Goal: Task Accomplishment & Management: Complete application form

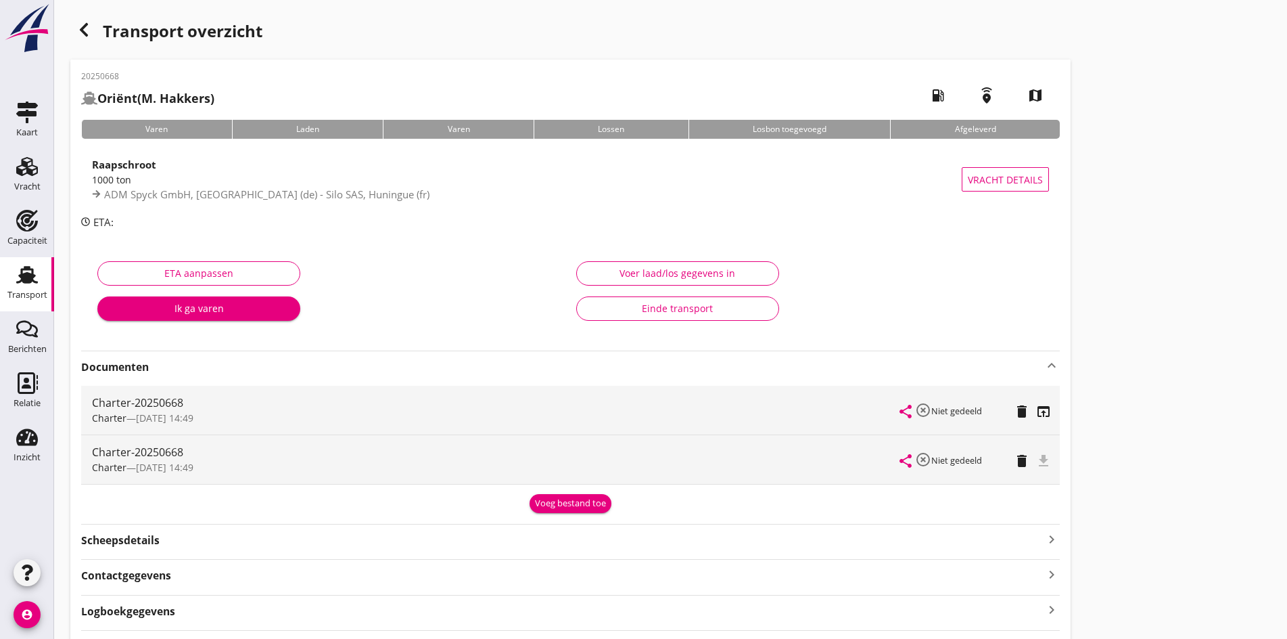
drag, startPoint x: 80, startPoint y: 27, endPoint x: 77, endPoint y: 33, distance: 7.0
click at [80, 27] on icon "button" at bounding box center [84, 30] width 16 height 16
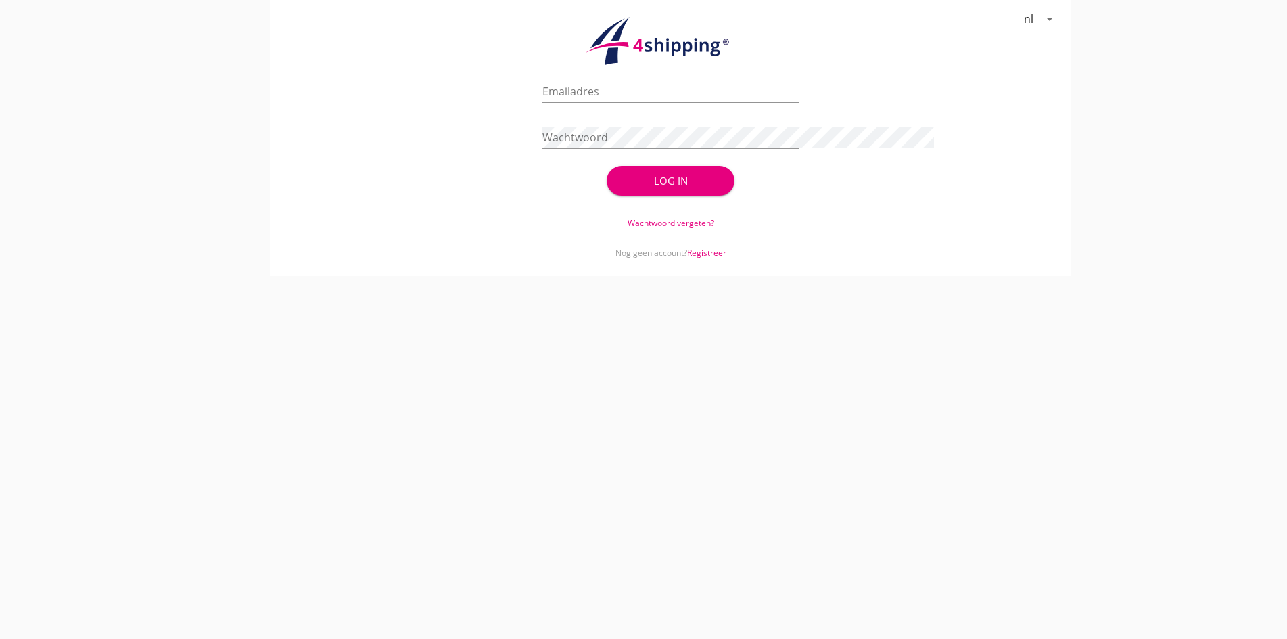
type input "[PERSON_NAME][EMAIL_ADDRESS][DOMAIN_NAME]"
click at [628, 175] on div "Log in" at bounding box center [670, 181] width 85 height 16
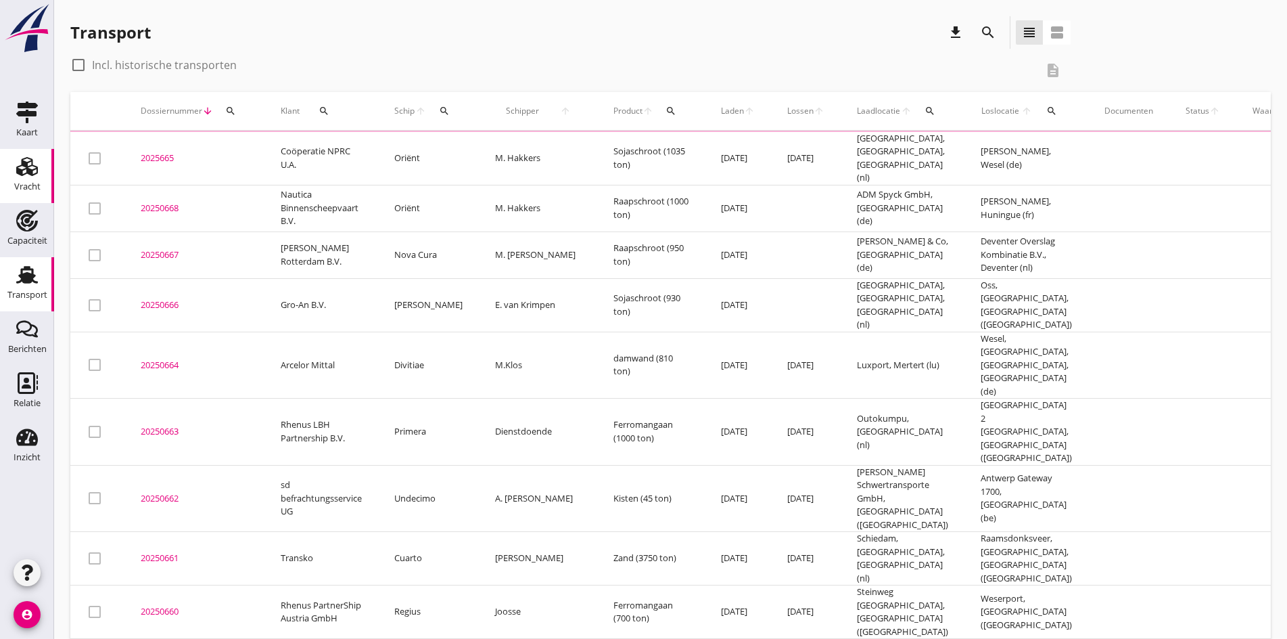
click at [28, 183] on div "Vracht" at bounding box center [27, 186] width 26 height 9
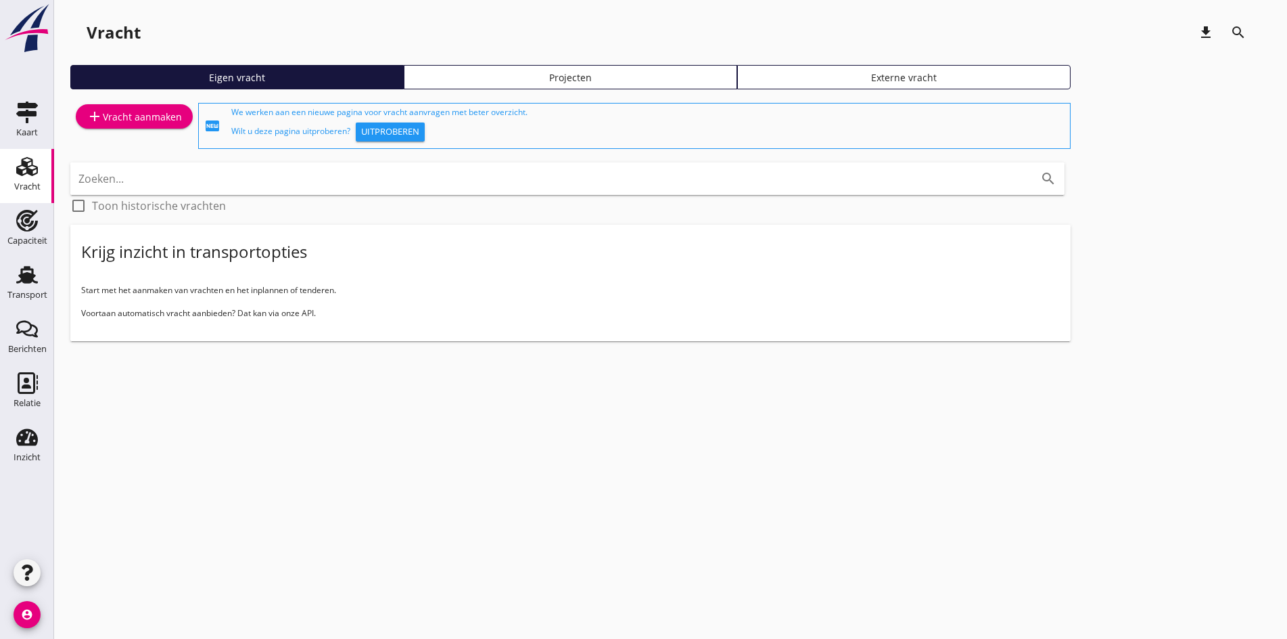
click at [119, 113] on div "add Vracht aanmaken" at bounding box center [134, 116] width 95 height 16
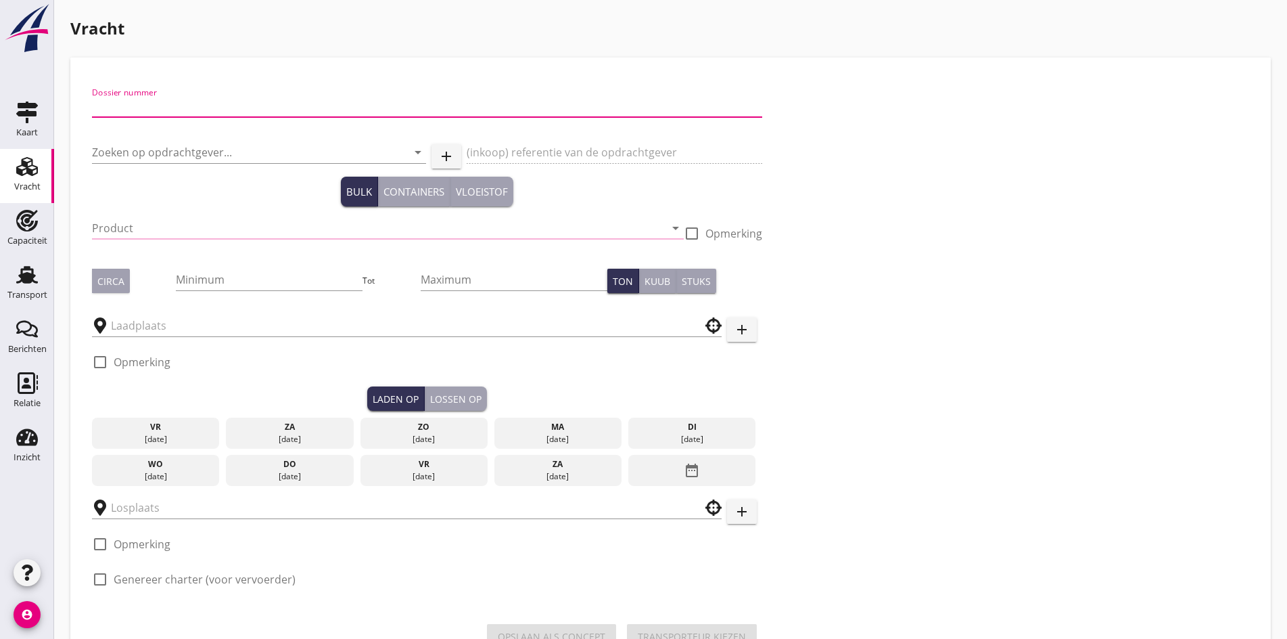
click at [124, 107] on input "Dossier nummer" at bounding box center [427, 106] width 670 height 22
type input "20250670"
click at [127, 151] on input "Zoeken op opdrachtgever..." at bounding box center [240, 152] width 296 height 22
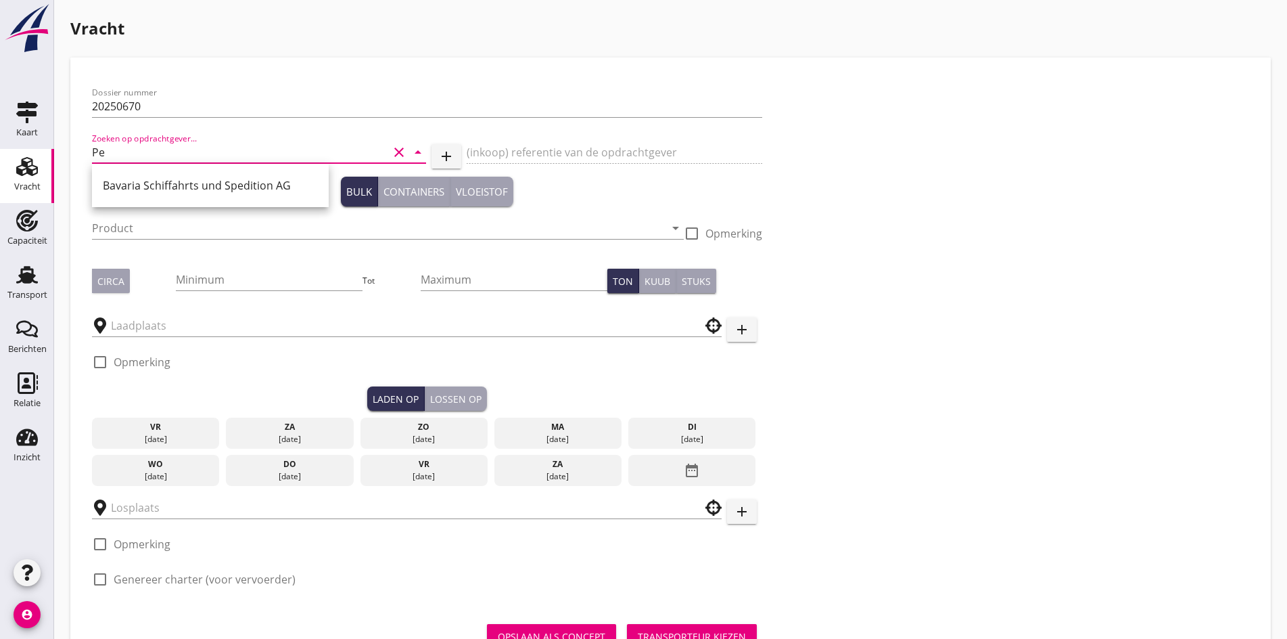
type input "P"
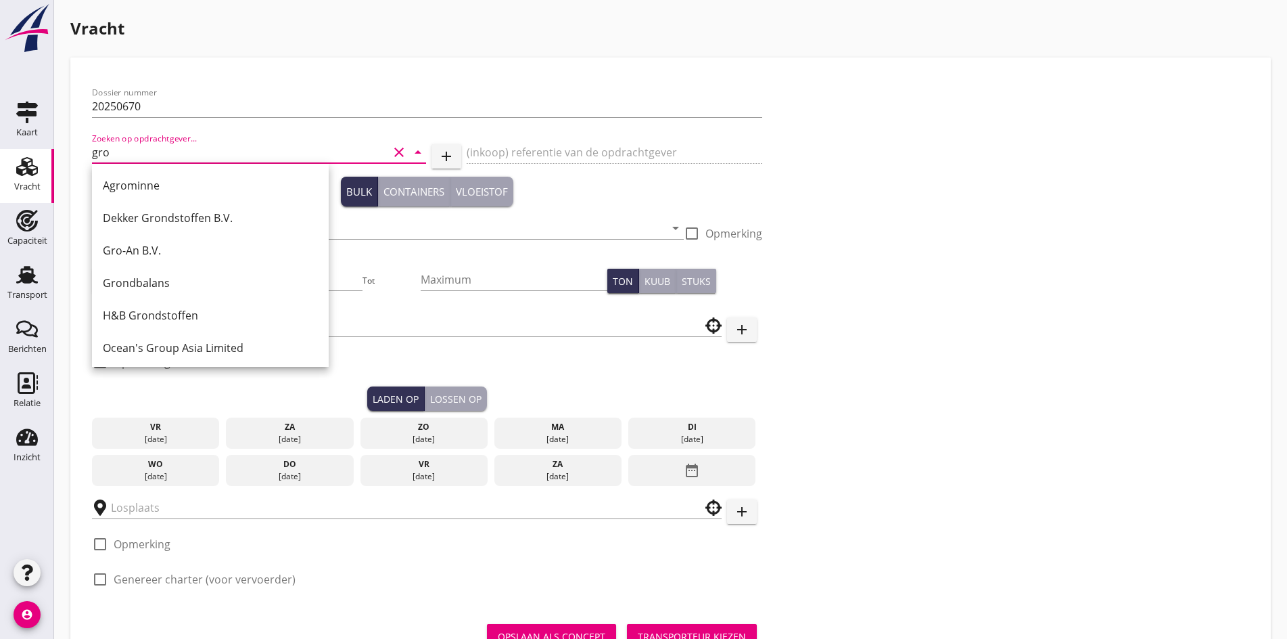
click at [140, 252] on div "Gro-An B.V." at bounding box center [210, 250] width 215 height 16
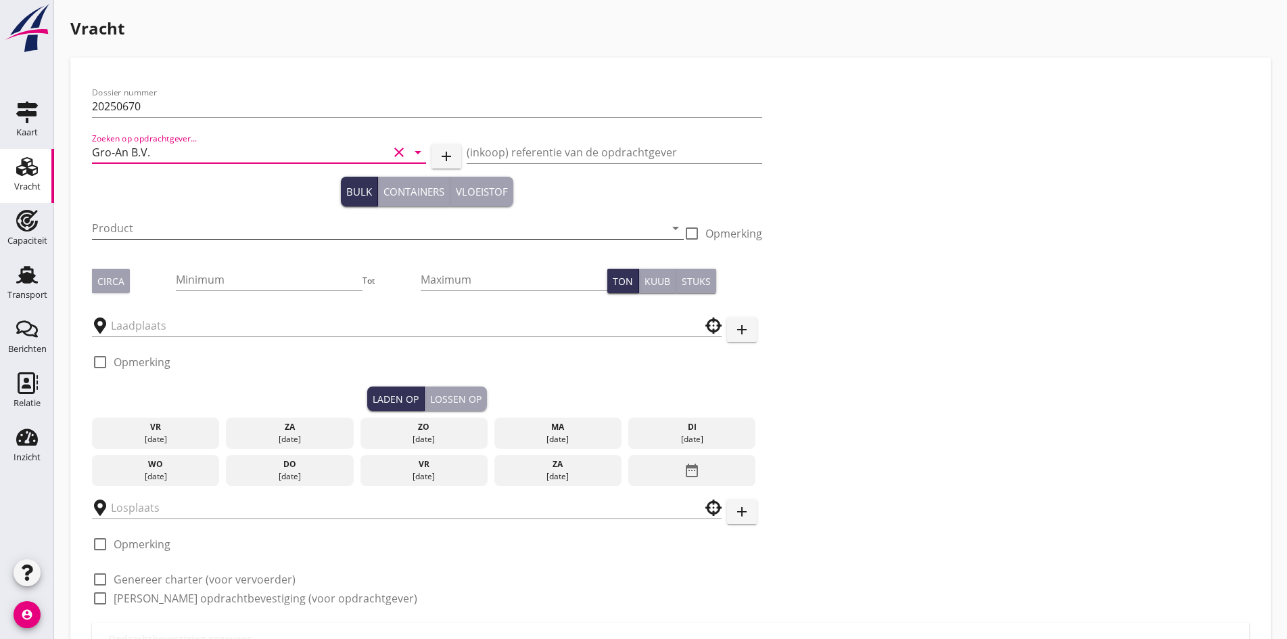
type input "Gro-An B.V."
click at [117, 227] on input "Product" at bounding box center [378, 228] width 573 height 22
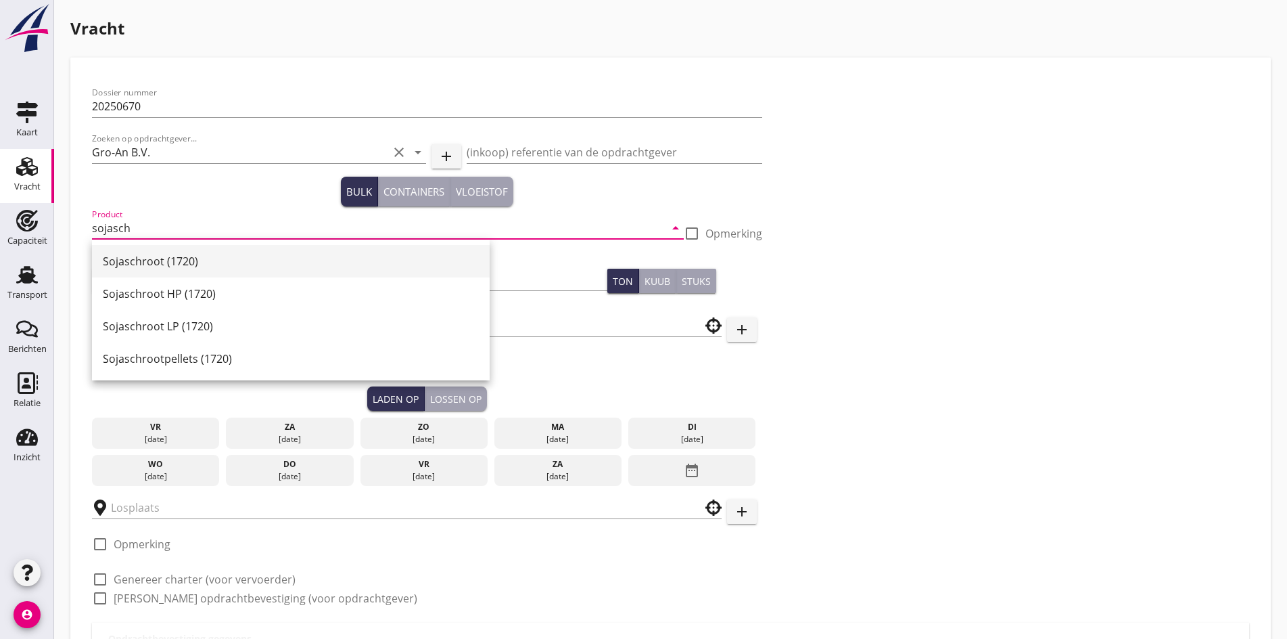
click at [161, 267] on div "Sojaschroot (1720)" at bounding box center [291, 261] width 376 height 16
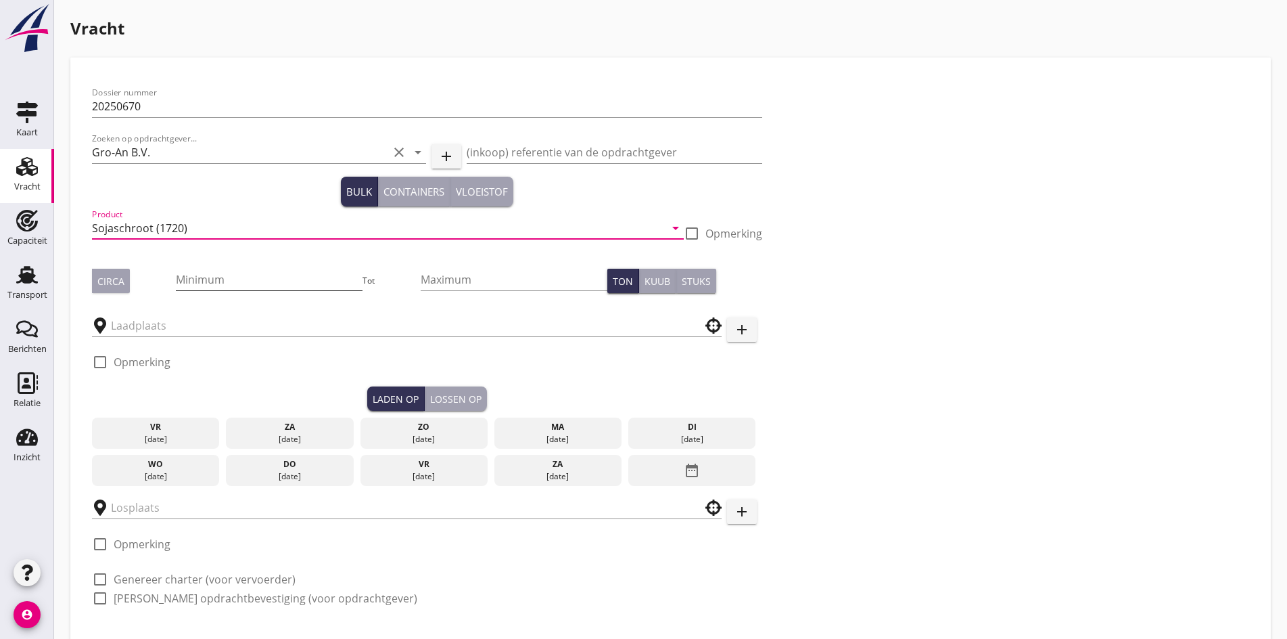
type input "Sojaschroot (1720)"
click at [176, 279] on input "Minimum" at bounding box center [269, 280] width 187 height 22
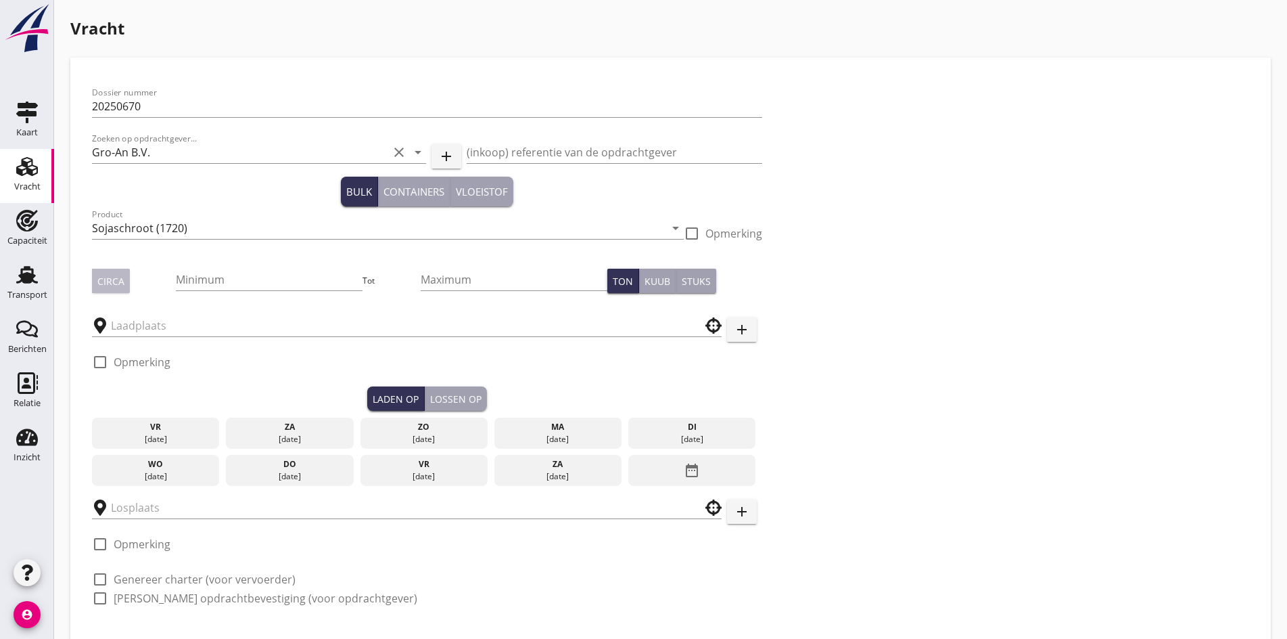
click at [119, 283] on div "Circa" at bounding box center [110, 281] width 27 height 14
click at [176, 285] on input "Minimum" at bounding box center [269, 280] width 187 height 22
type input "1300"
click at [152, 324] on input "text" at bounding box center [397, 326] width 573 height 22
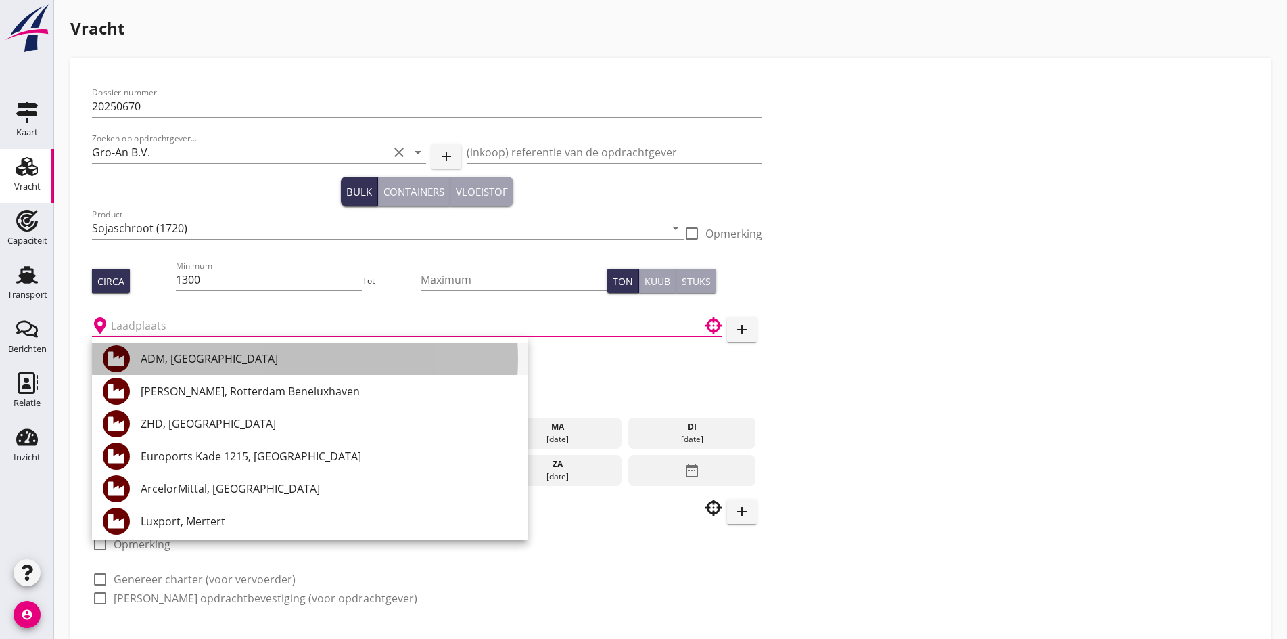
click at [195, 356] on div "ADM, [GEOGRAPHIC_DATA]" at bounding box center [329, 358] width 376 height 16
type input "ADM, [GEOGRAPHIC_DATA]"
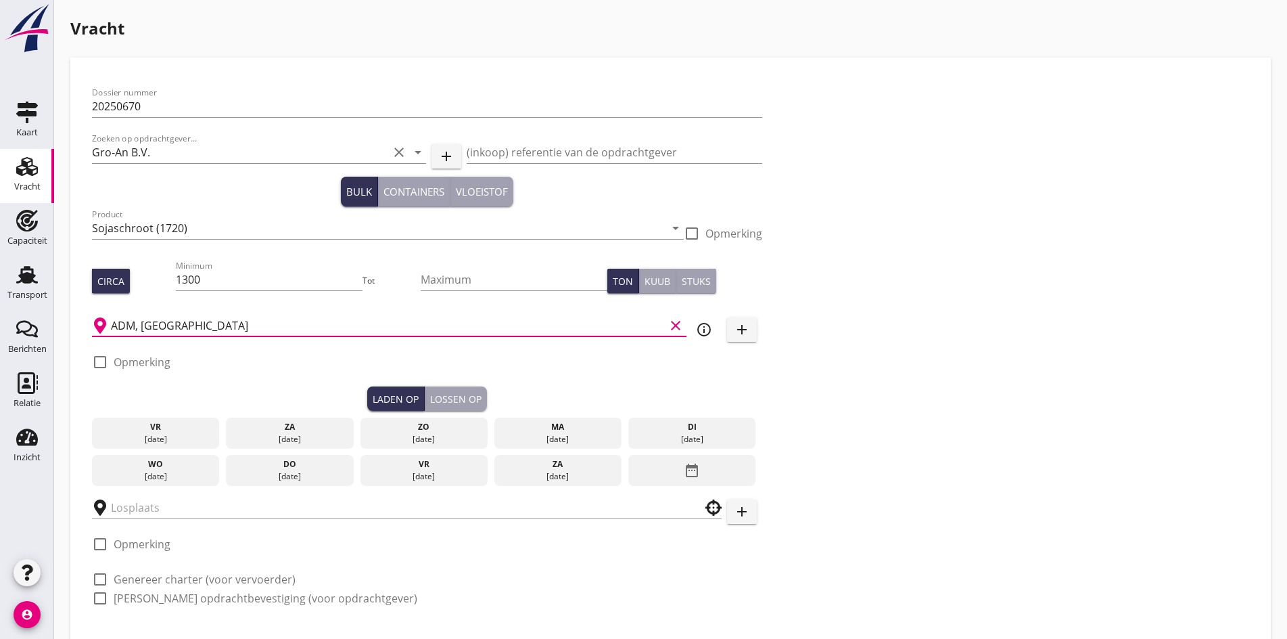
click at [229, 430] on div "za" at bounding box center [289, 427] width 121 height 12
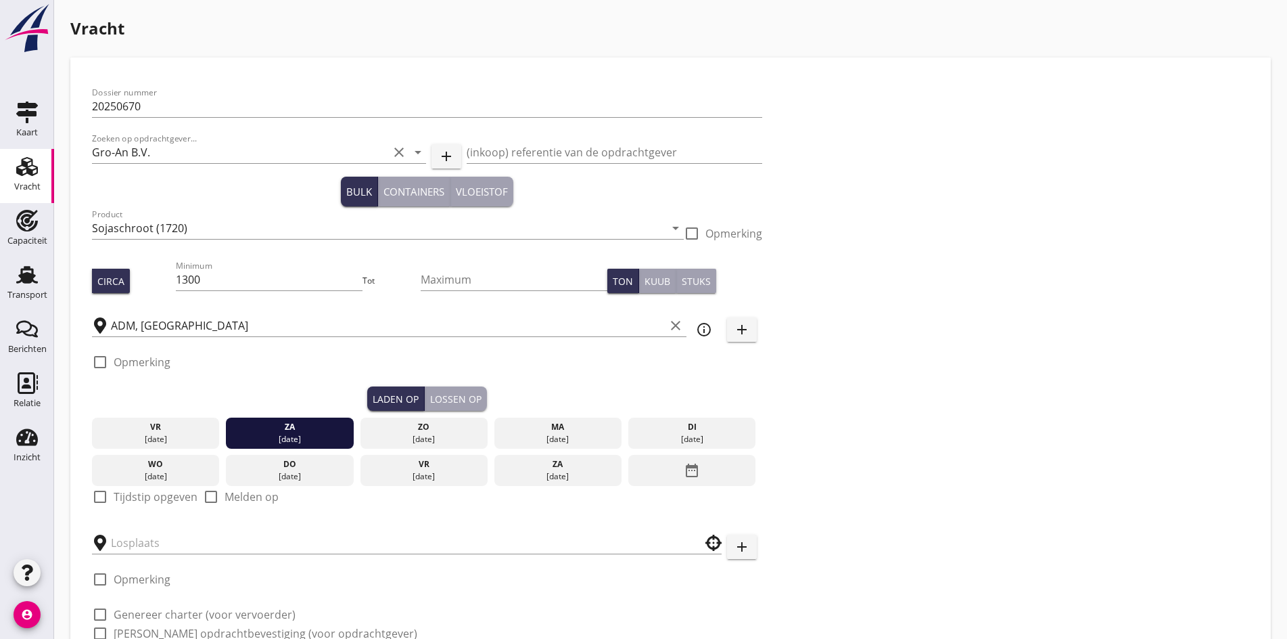
click at [108, 490] on div at bounding box center [100, 496] width 23 height 23
checkbox input "true"
click at [430, 401] on div "Lossen op" at bounding box center [455, 399] width 51 height 14
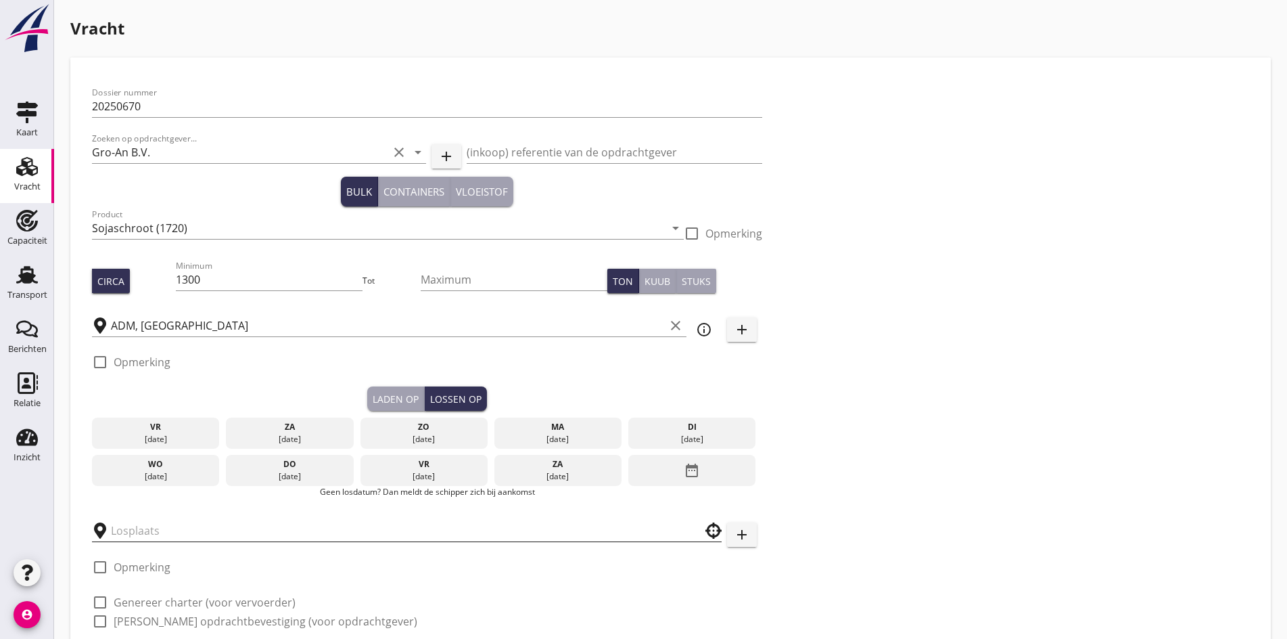
click at [143, 533] on input "text" at bounding box center [397, 531] width 573 height 22
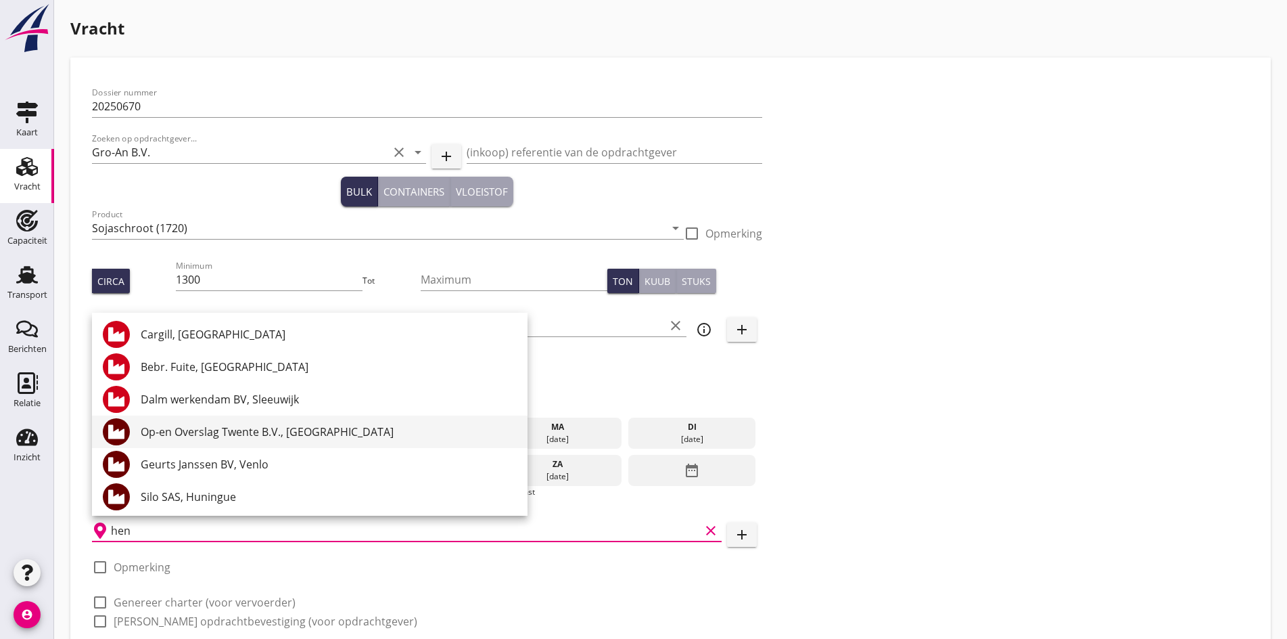
click at [232, 428] on div "Op-en Overslag Twente B.V., [GEOGRAPHIC_DATA]" at bounding box center [329, 431] width 376 height 16
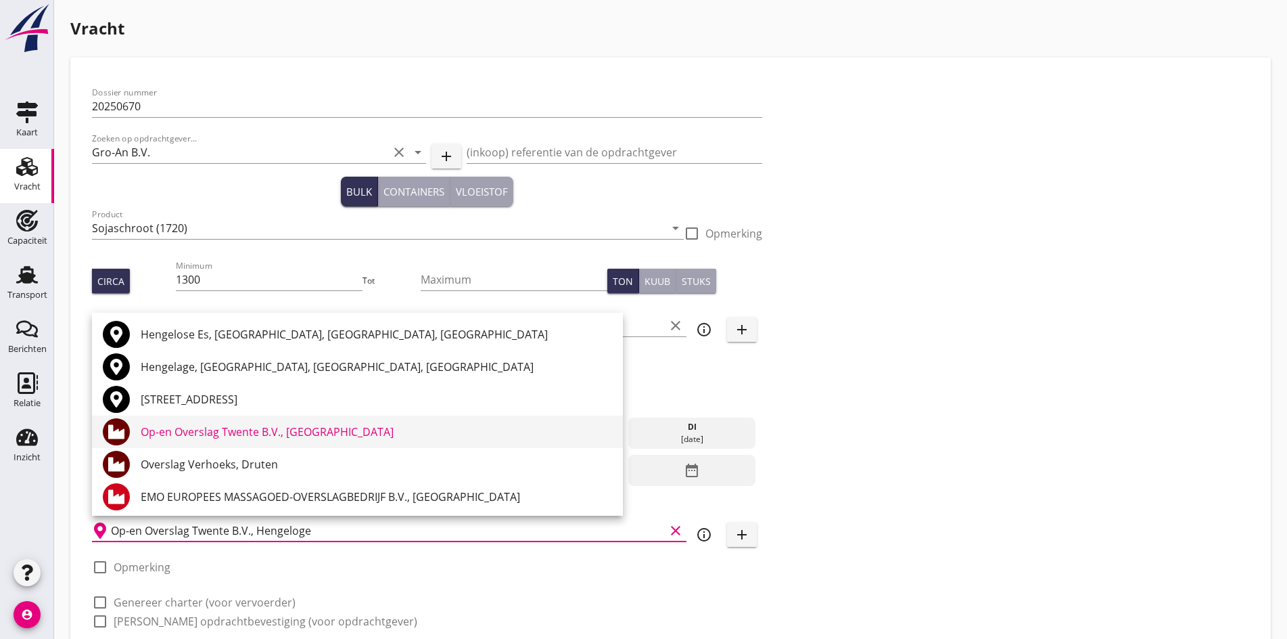
click at [191, 439] on div "Op-en Overslag Twente B.V., [GEOGRAPHIC_DATA]" at bounding box center [376, 431] width 471 height 16
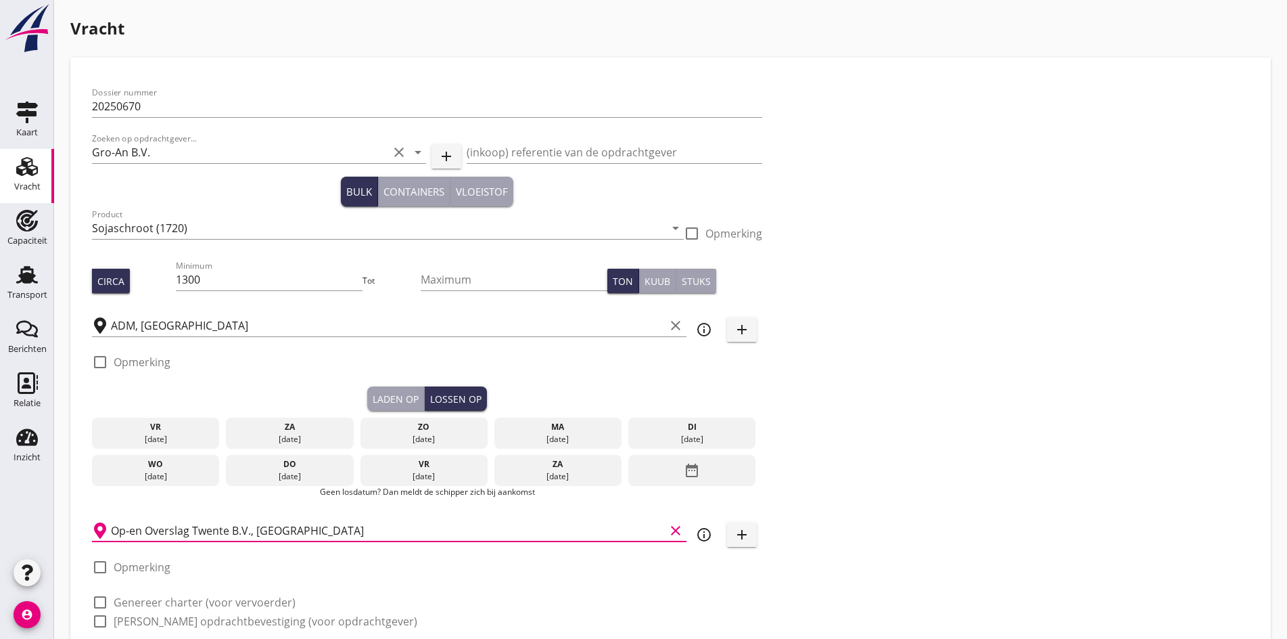
scroll to position [1, 0]
type input "Op-en Overslag Twente B.V., [GEOGRAPHIC_DATA]"
click at [99, 601] on div at bounding box center [100, 602] width 23 height 23
checkbox input "true"
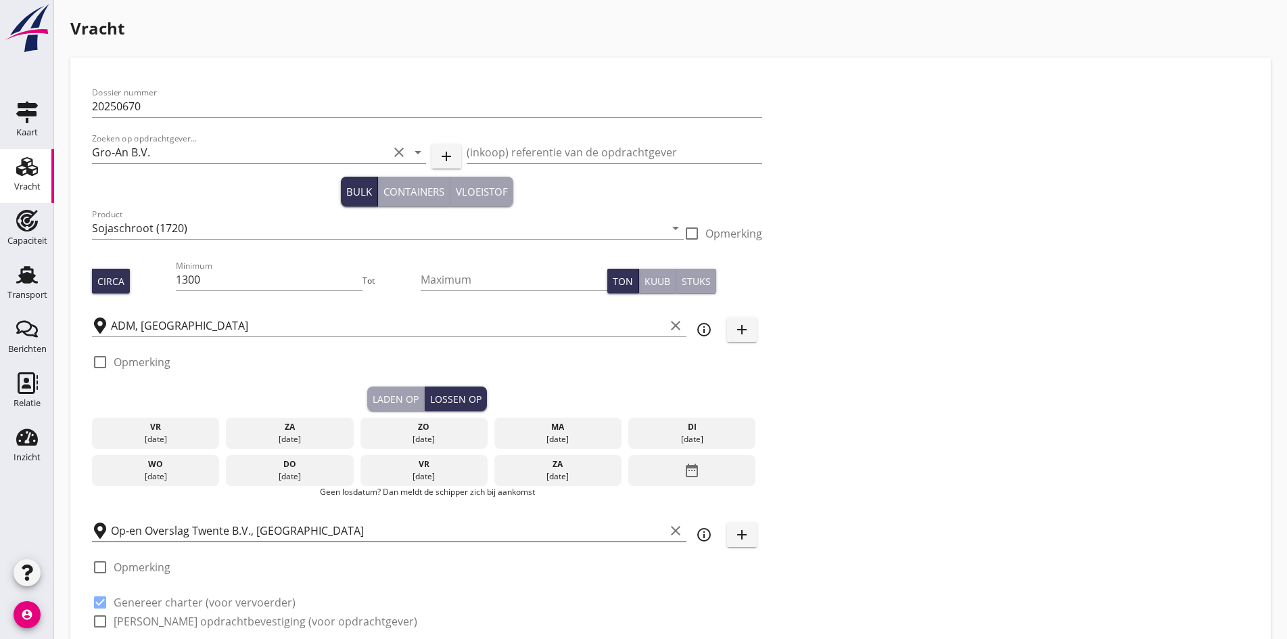
checkbox input "true"
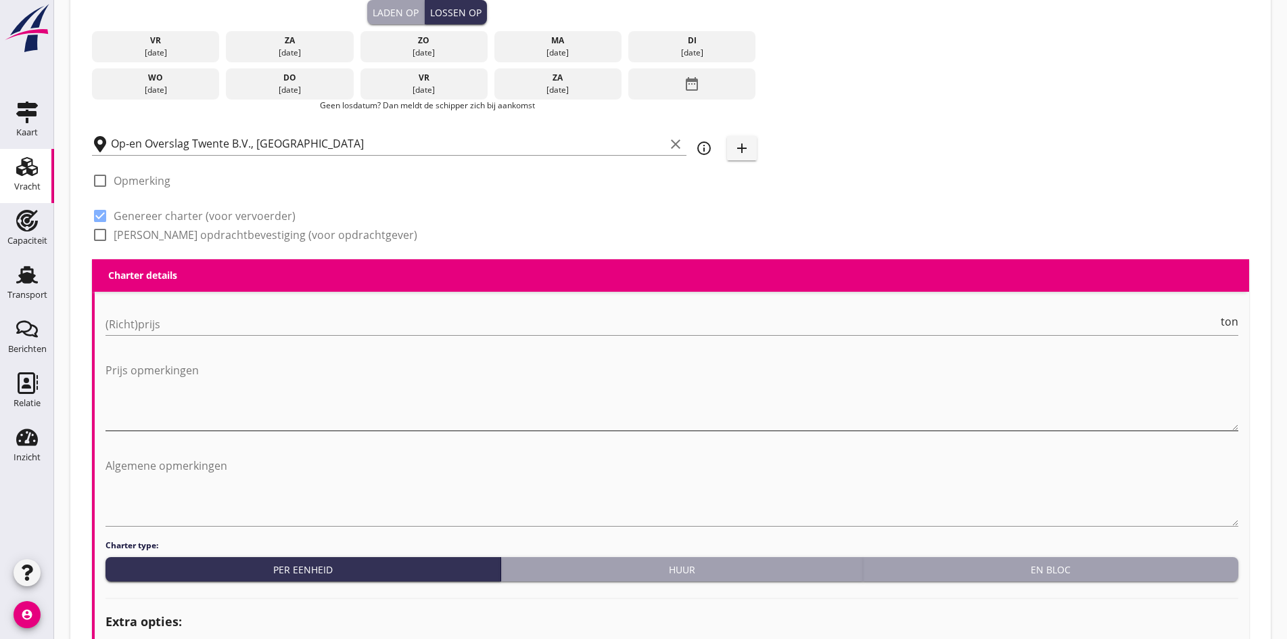
scroll to position [406, 0]
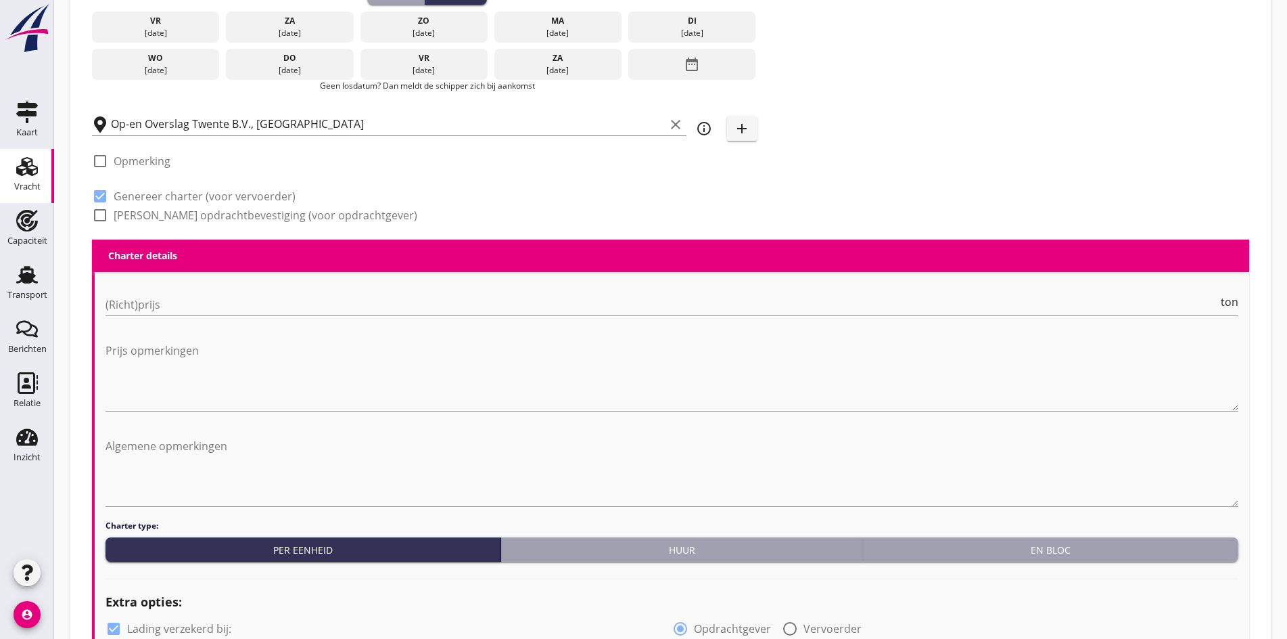
click at [157, 316] on div "(Richt)prijs ton" at bounding box center [672, 311] width 1133 height 35
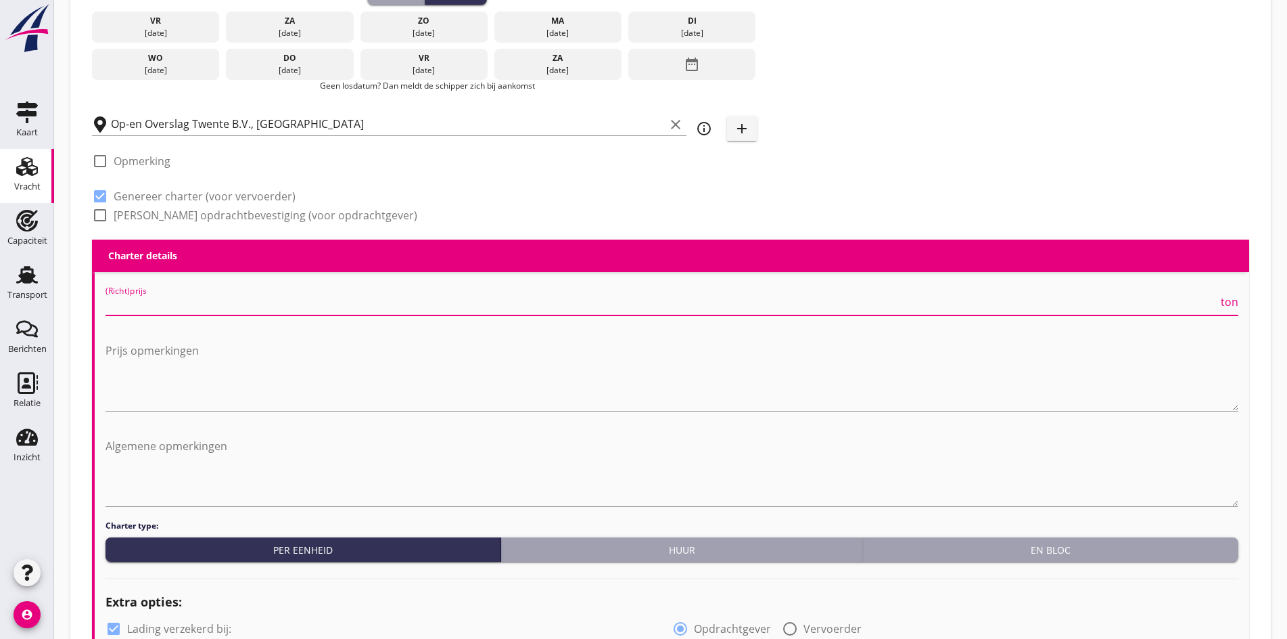
click at [147, 306] on input "(Richt)prijs" at bounding box center [662, 305] width 1113 height 22
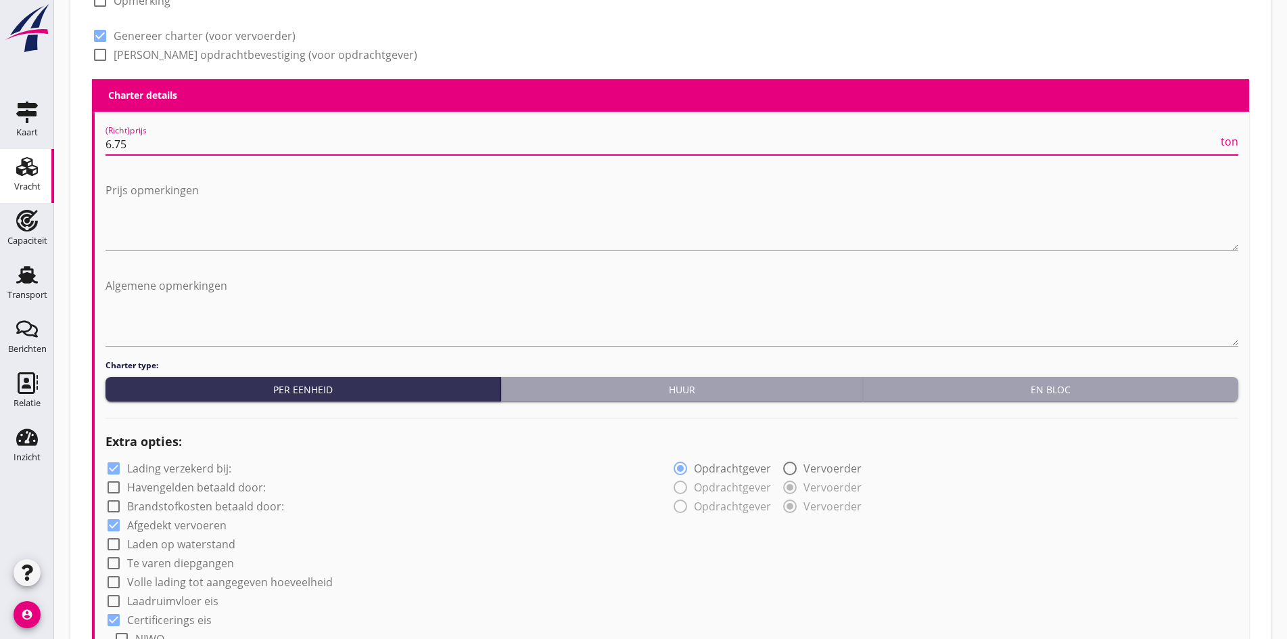
scroll to position [812, 0]
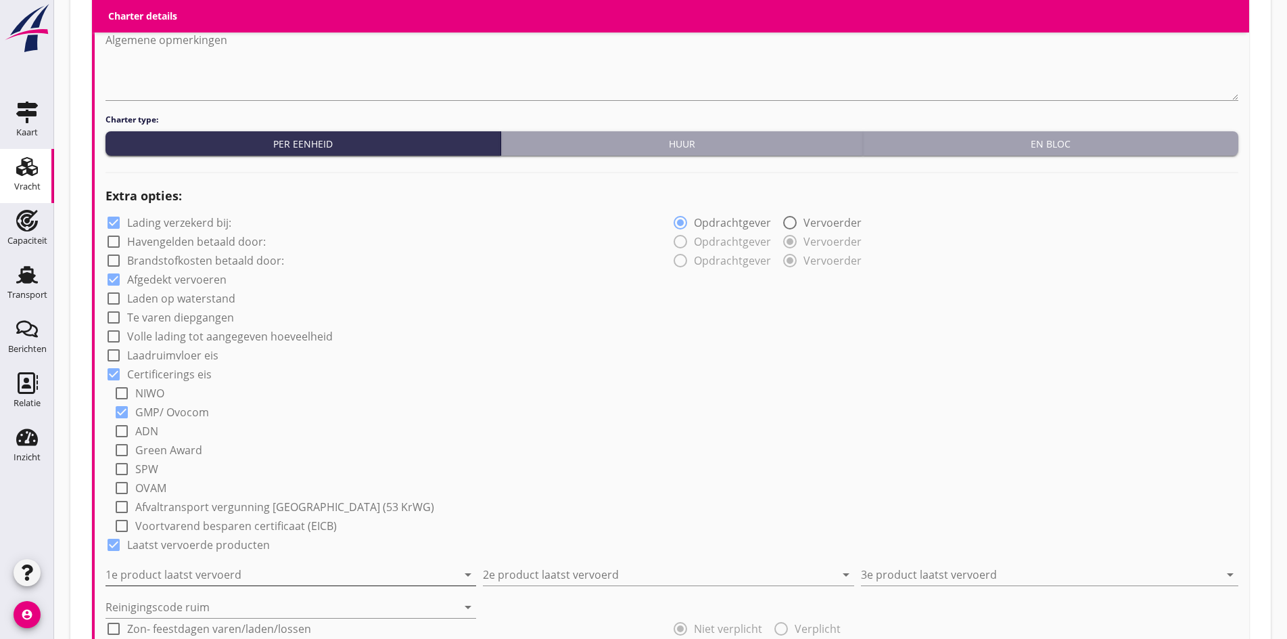
type input "6.75"
click at [171, 580] on input "1e product laatst vervoerd" at bounding box center [282, 574] width 352 height 22
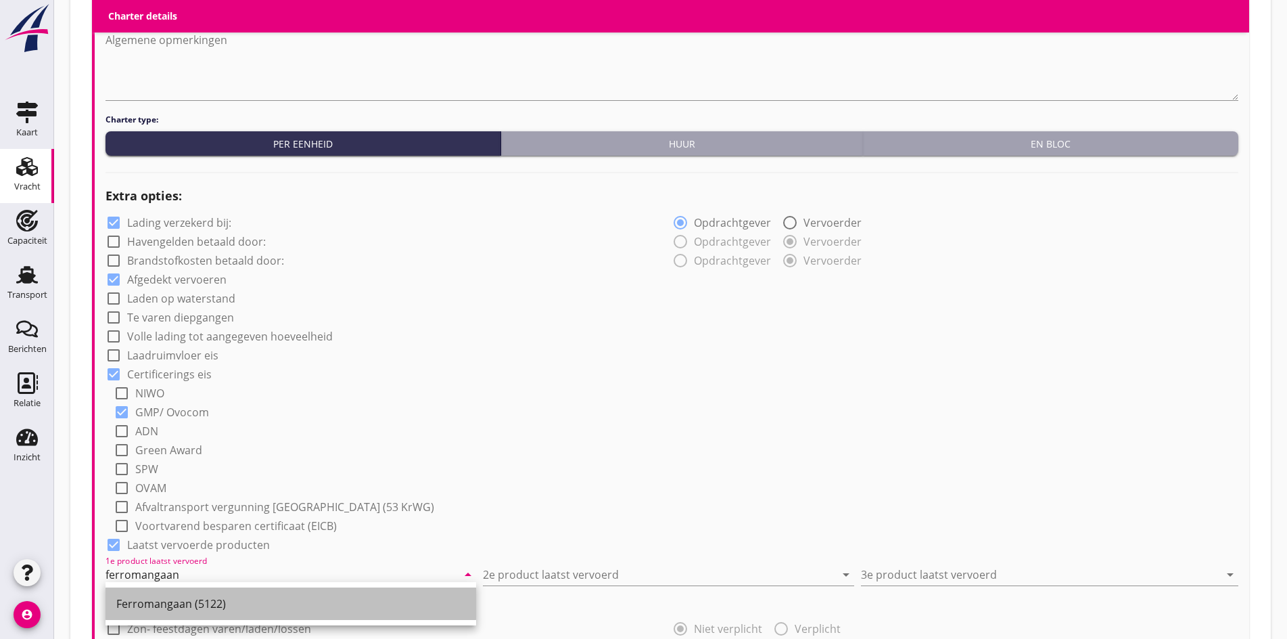
click at [269, 595] on div "Ferromangaan (5122)" at bounding box center [290, 603] width 349 height 32
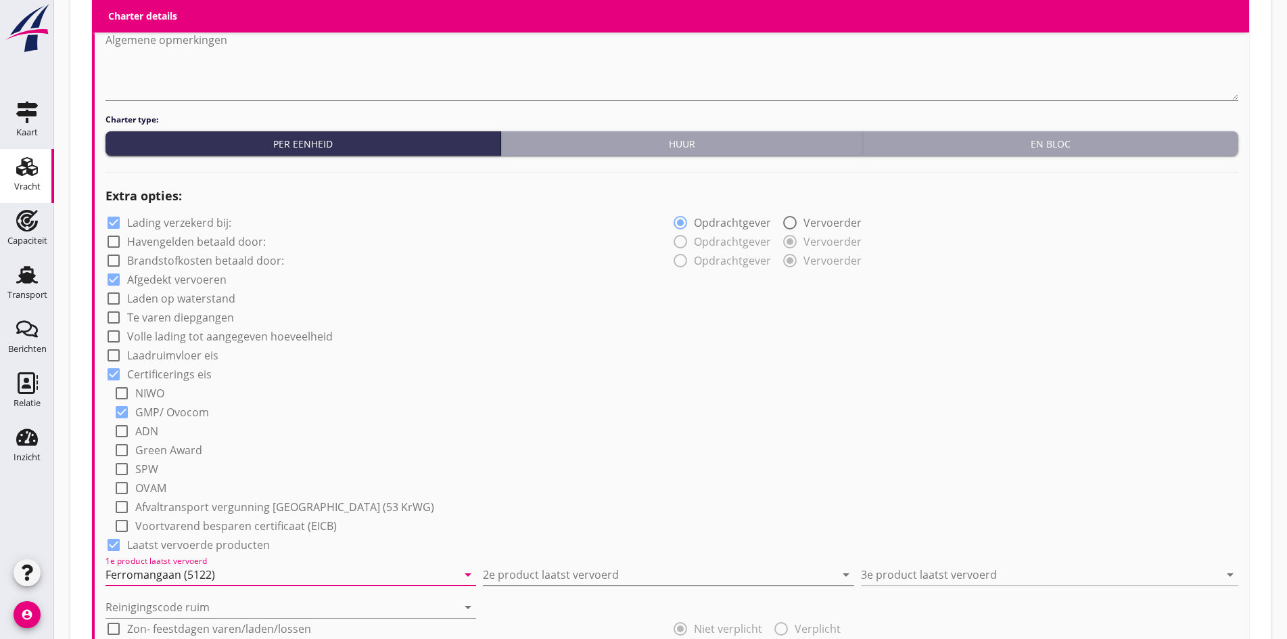
type input "Ferromangaan (5122)"
click at [605, 563] on input "2e product laatst vervoerd" at bounding box center [659, 574] width 352 height 22
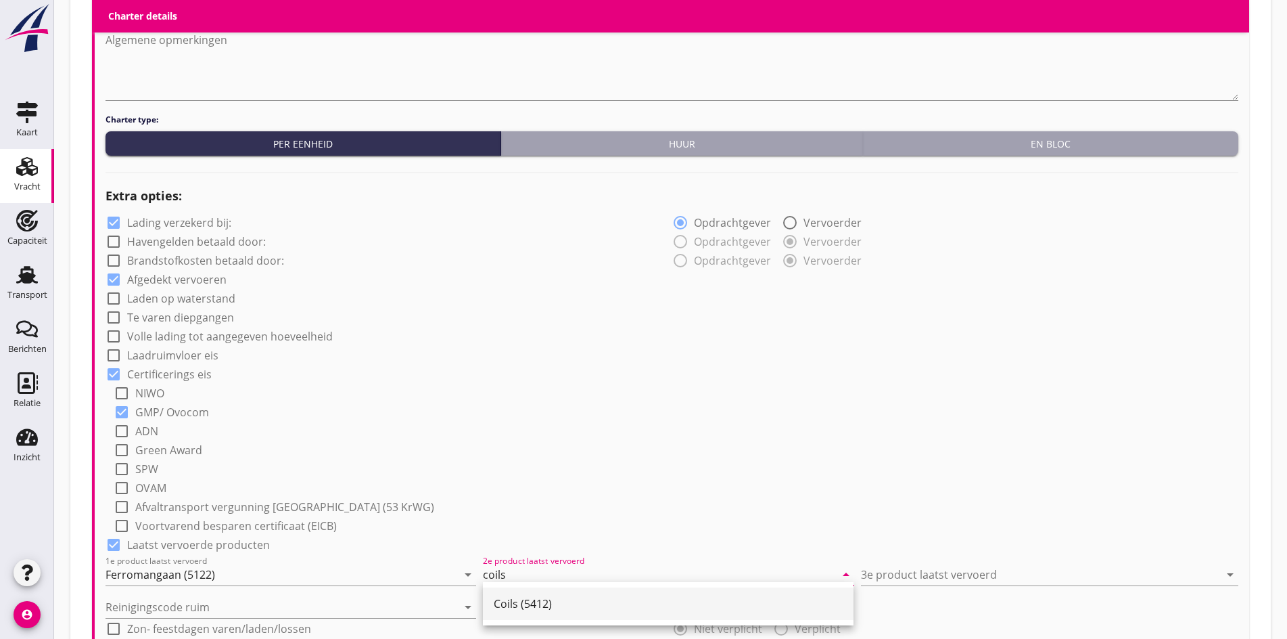
click at [589, 613] on div "Coils (5412)" at bounding box center [668, 603] width 349 height 32
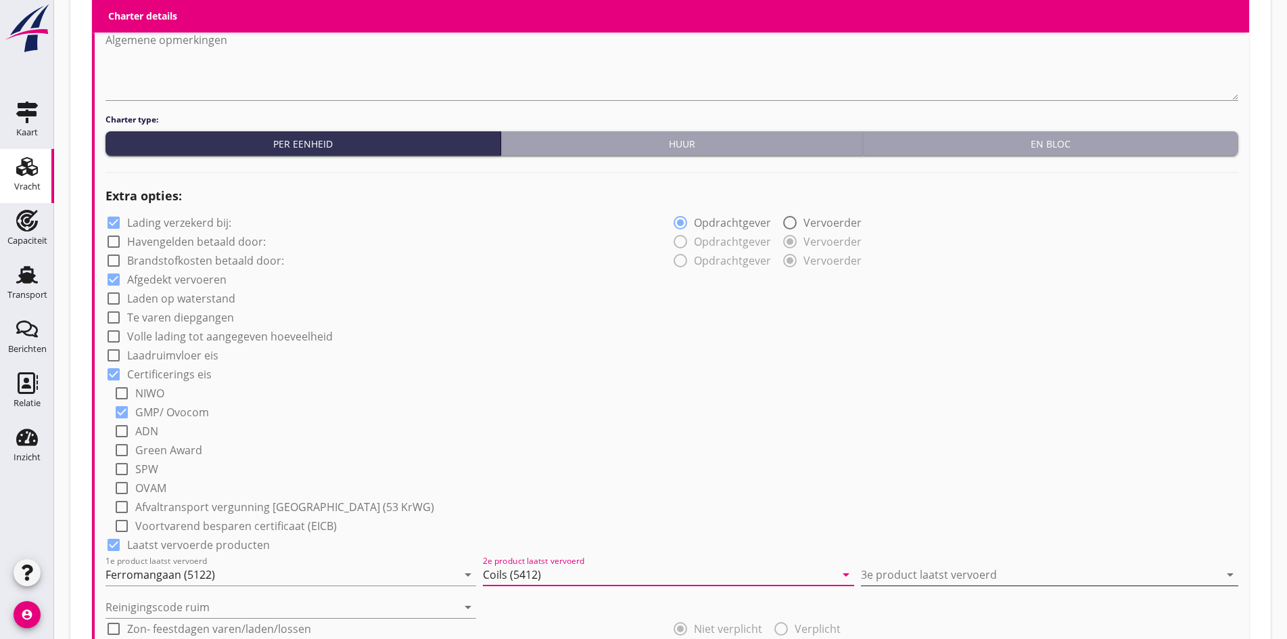
type input "Coils (5412)"
click at [891, 568] on input "3e product laatst vervoerd" at bounding box center [1040, 574] width 359 height 22
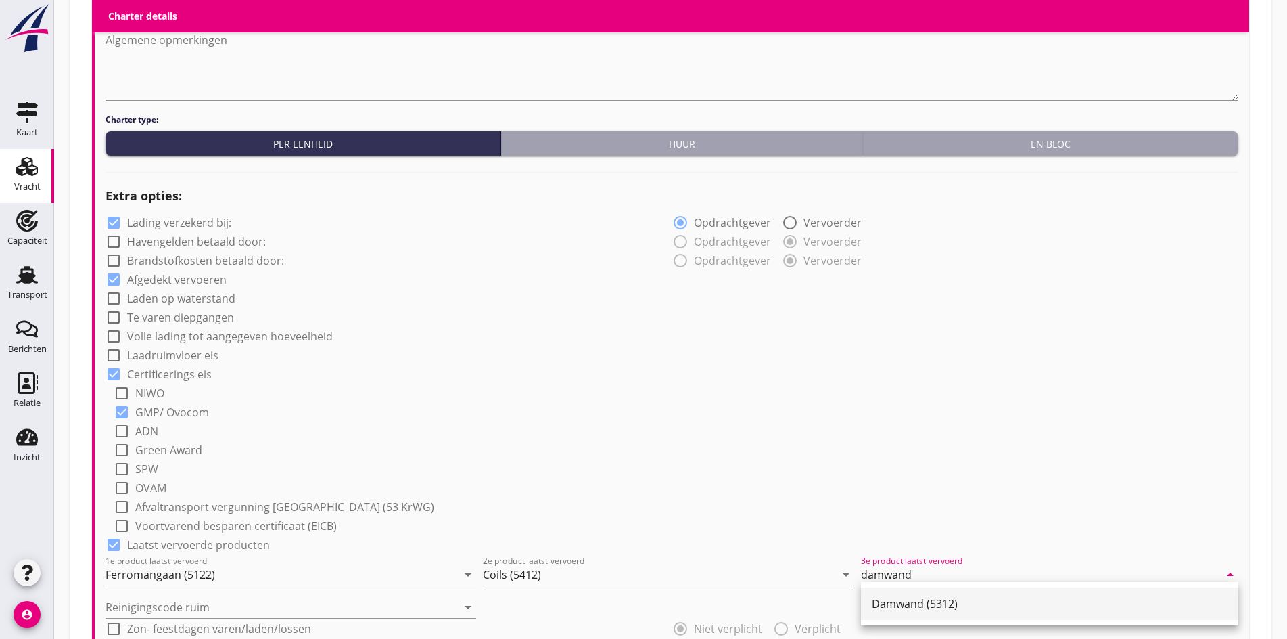
click at [901, 603] on div "Damwand (5312)" at bounding box center [1050, 603] width 356 height 16
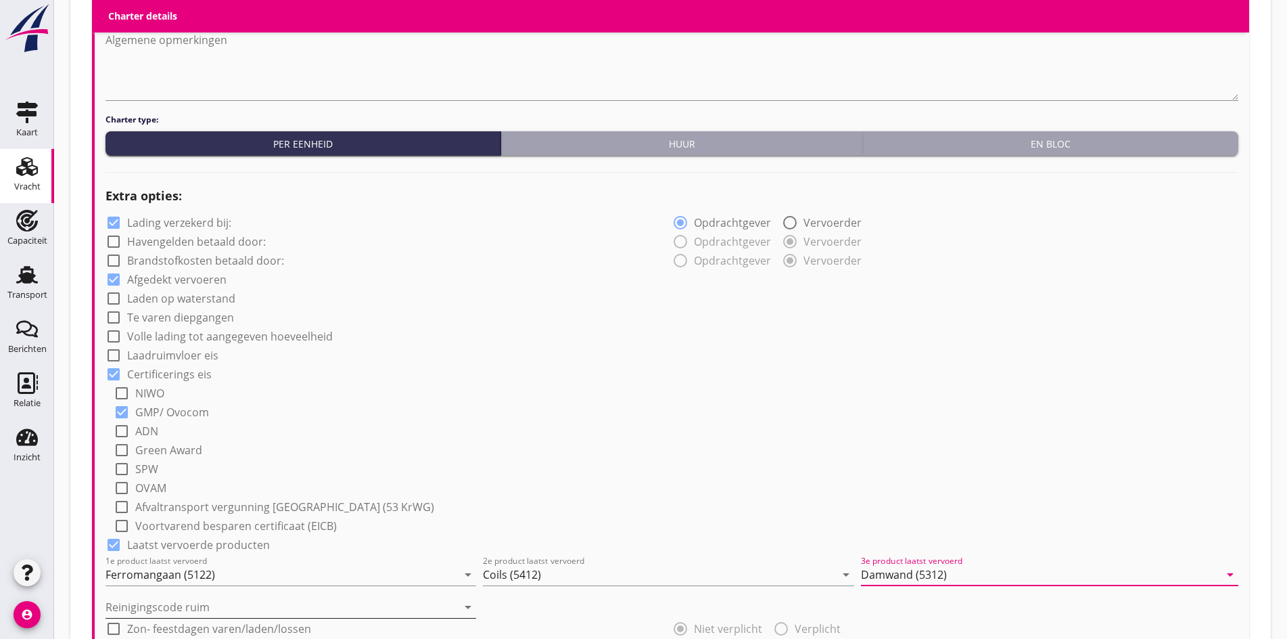
type input "Damwand (5312)"
click at [278, 599] on input "Reinigingscode ruim" at bounding box center [282, 607] width 352 height 22
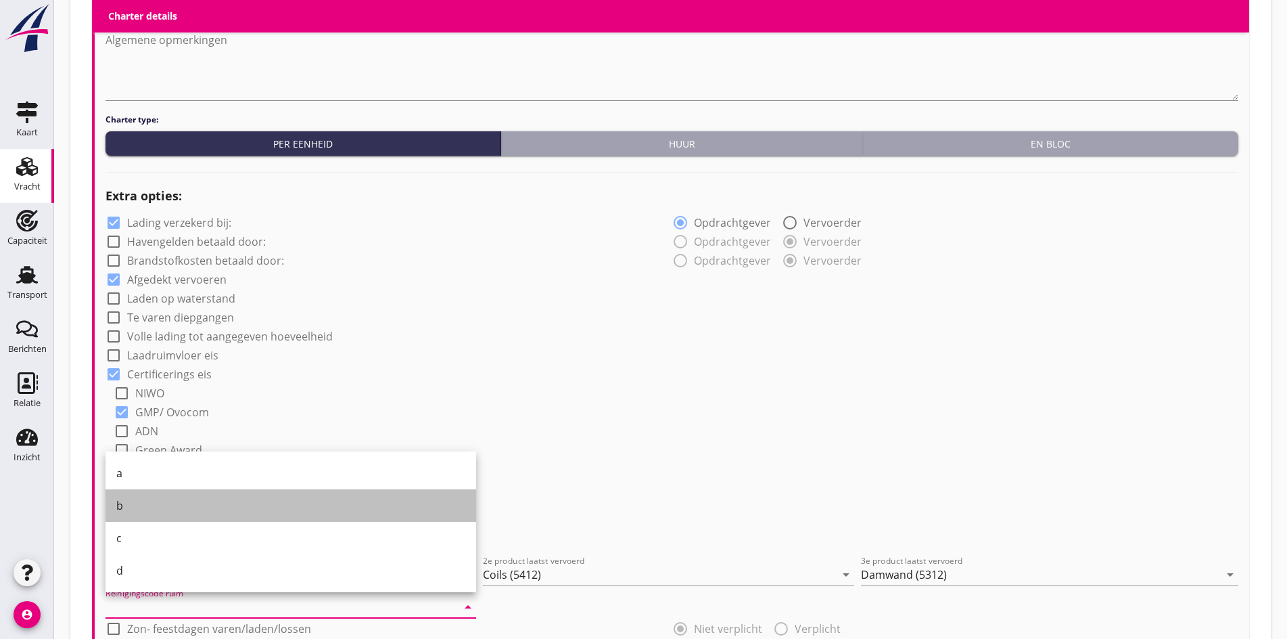
click at [156, 505] on div "b" at bounding box center [290, 505] width 349 height 16
type input "b"
click at [156, 505] on label "Afvaltransport vergunning [GEOGRAPHIC_DATA] (53 KrWG)" at bounding box center [284, 507] width 299 height 14
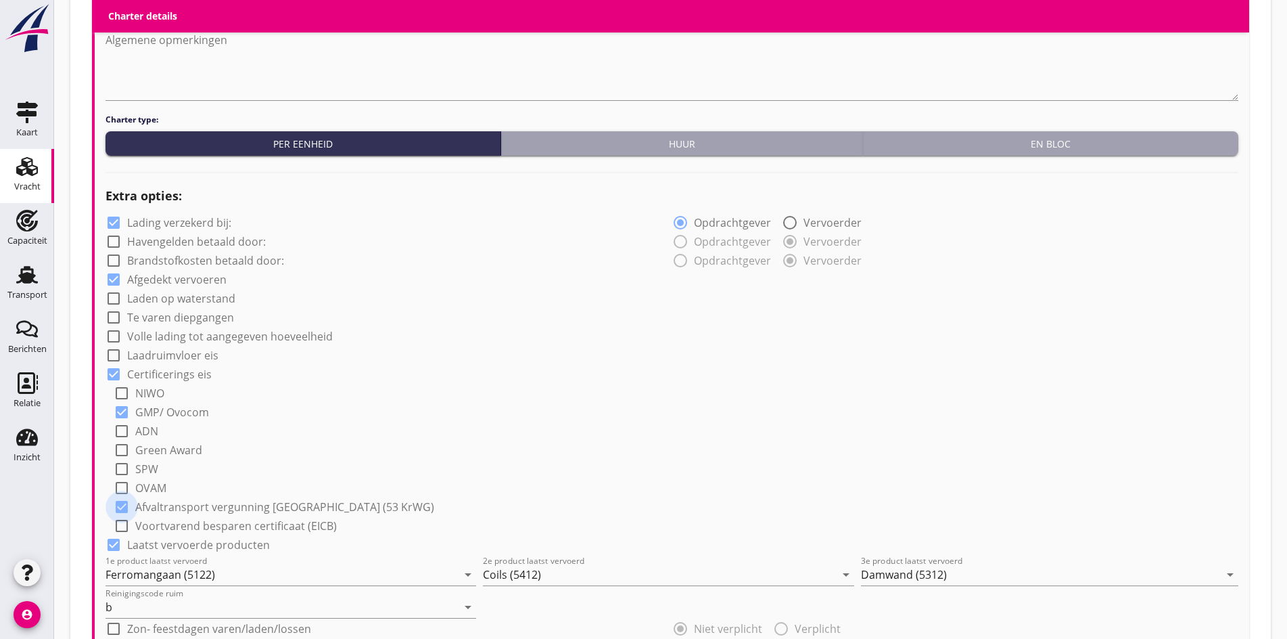
click at [124, 502] on div at bounding box center [121, 506] width 23 height 23
checkbox input "false"
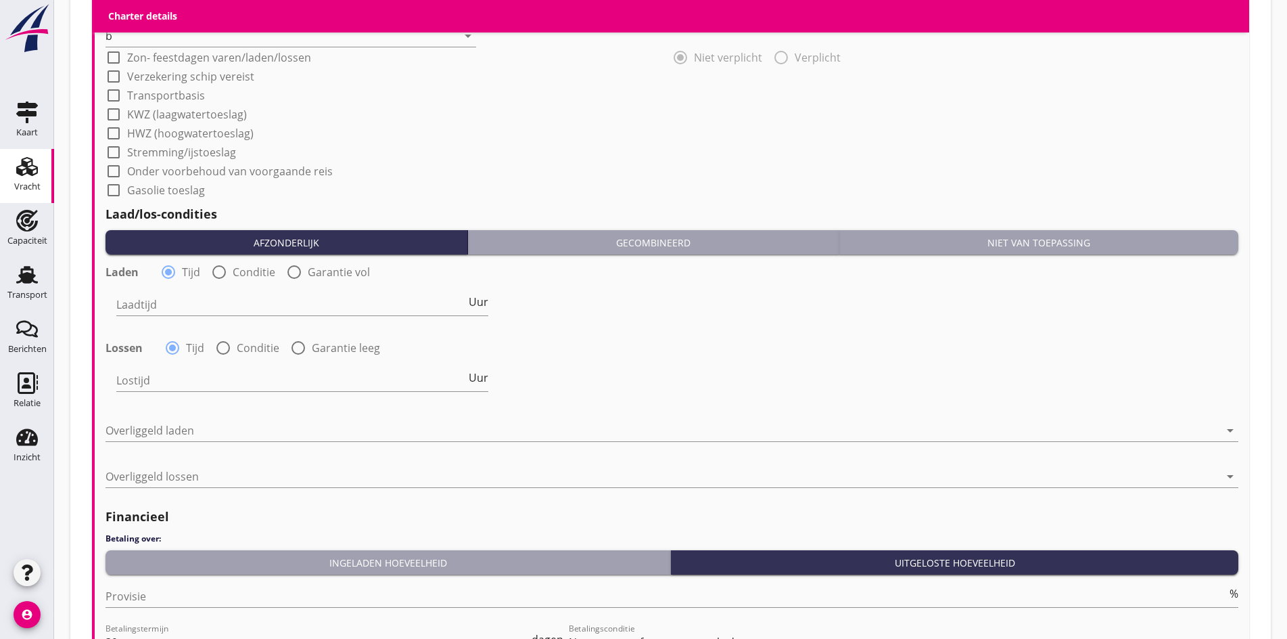
scroll to position [1421, 0]
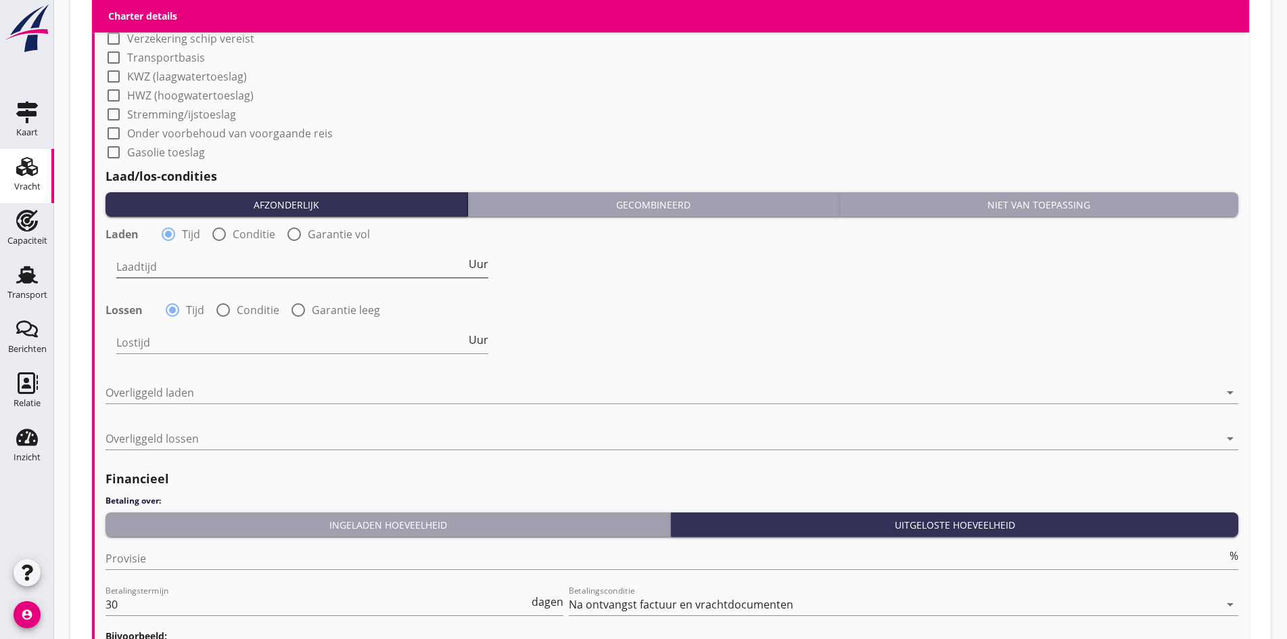
click at [155, 261] on input "Laadtijd" at bounding box center [291, 267] width 350 height 22
click at [229, 227] on div at bounding box center [219, 234] width 23 height 23
radio input "false"
radio input "true"
click at [214, 308] on div at bounding box center [223, 309] width 23 height 23
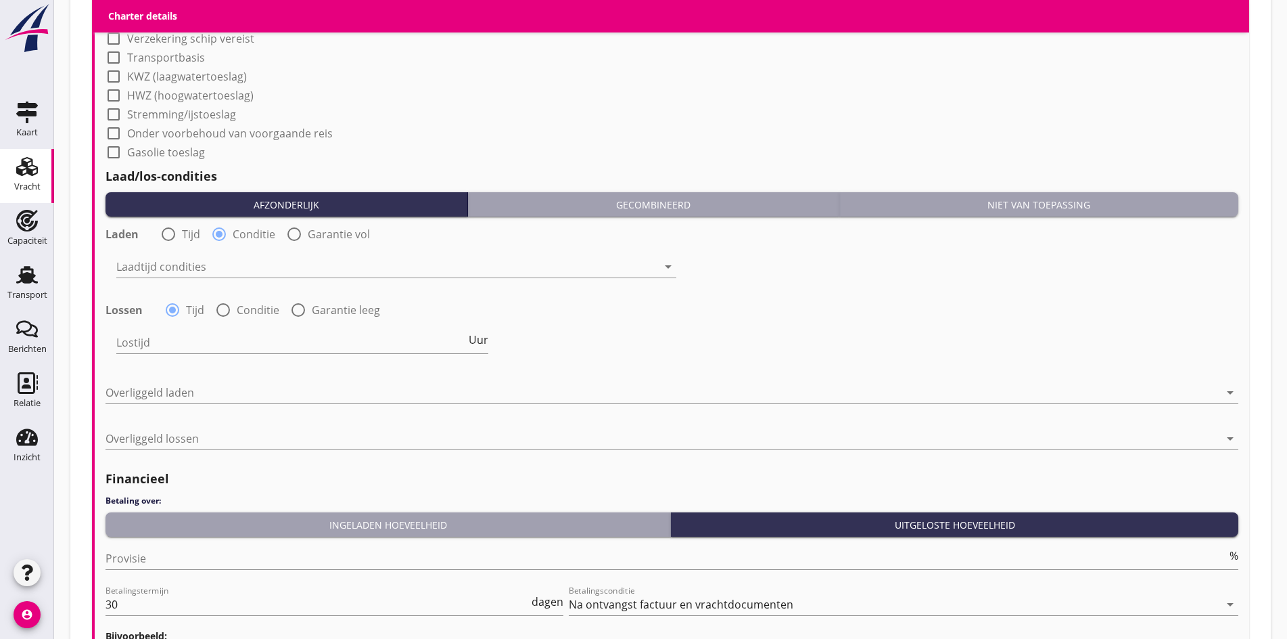
radio input "false"
radio input "true"
click at [204, 267] on div at bounding box center [386, 267] width 541 height 22
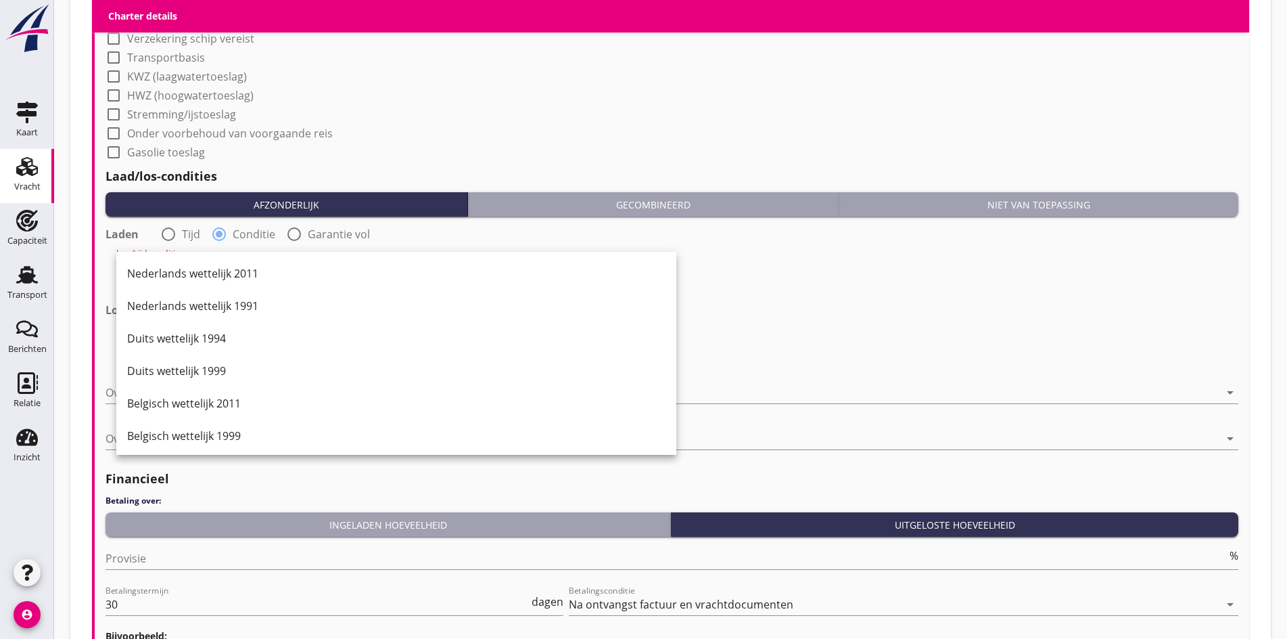
click at [204, 267] on div "Nederlands wettelijk 2011" at bounding box center [396, 273] width 538 height 16
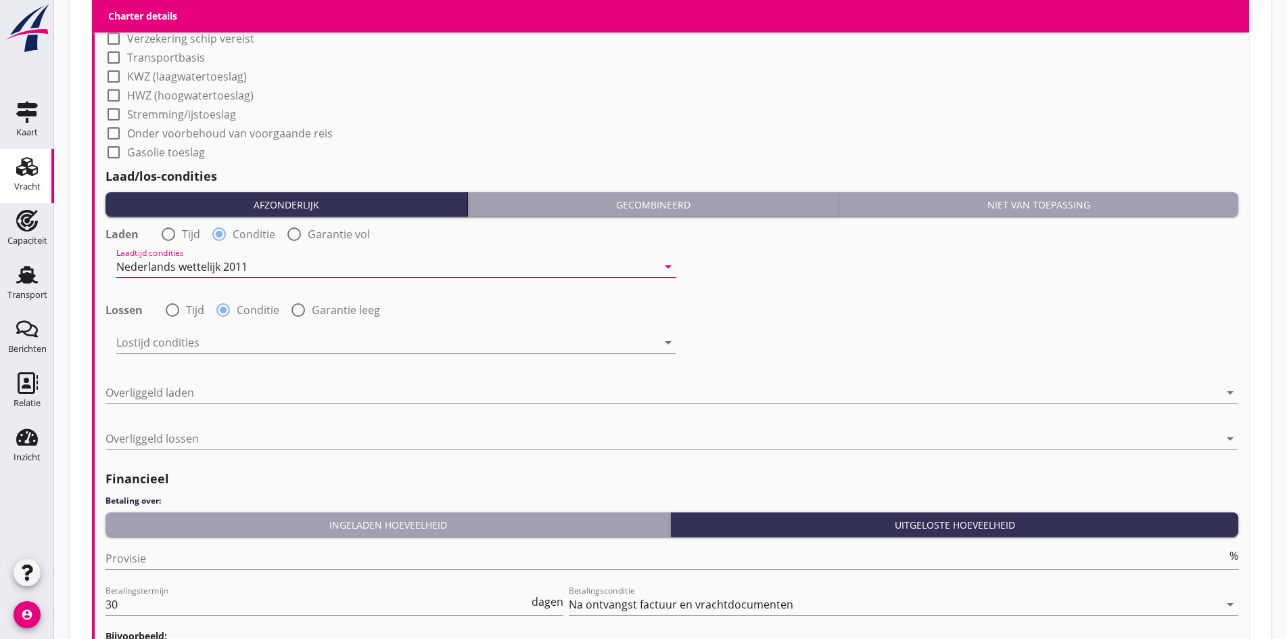
click at [200, 327] on div "Lostijd condities arrow_drop_down" at bounding box center [396, 344] width 560 height 43
click at [193, 342] on div at bounding box center [386, 342] width 541 height 22
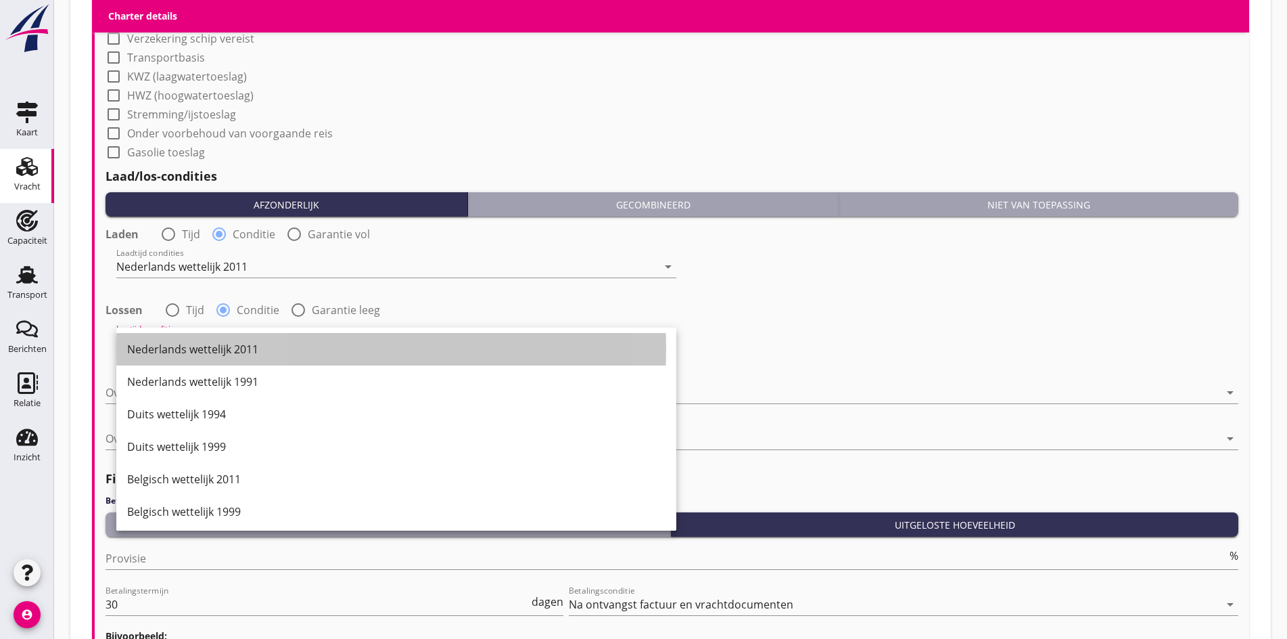
click at [193, 342] on div "Nederlands wettelijk 2011" at bounding box center [396, 349] width 538 height 16
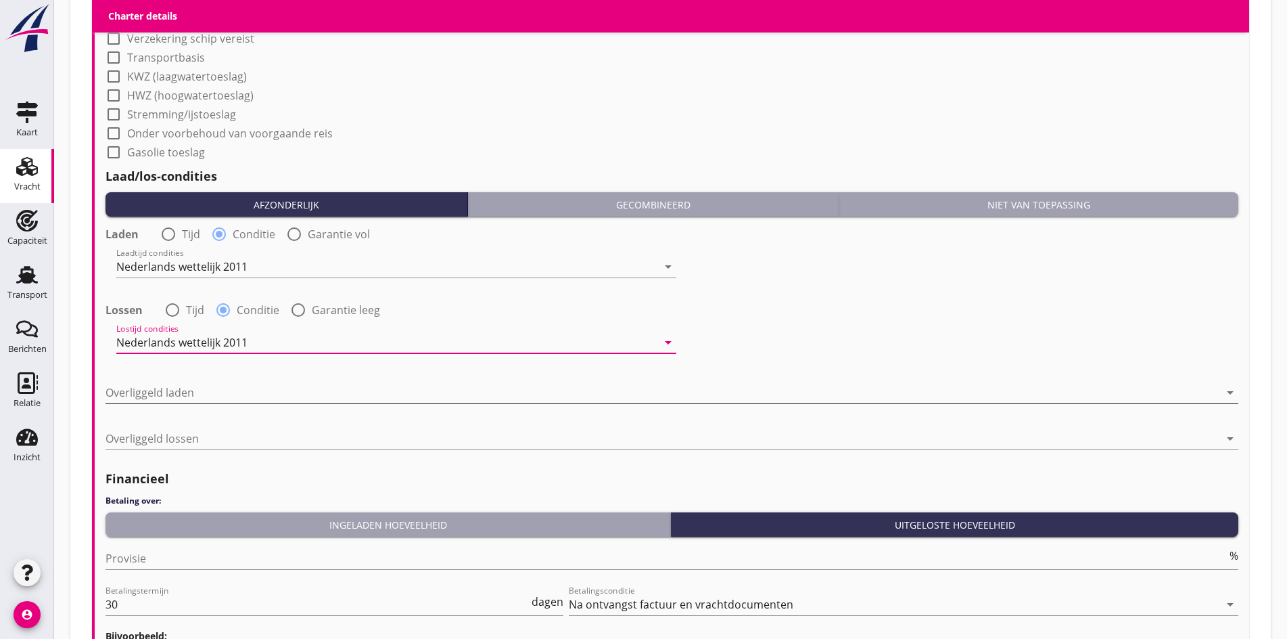
click at [180, 390] on div at bounding box center [663, 393] width 1114 height 22
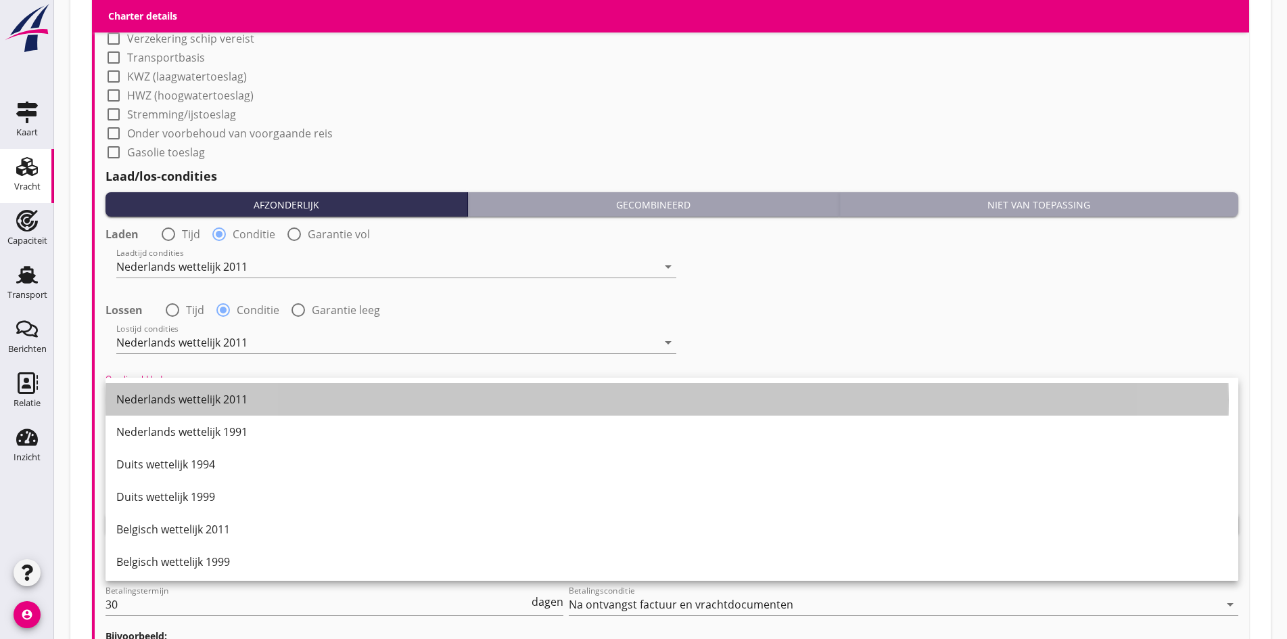
click at [180, 390] on div "Nederlands wettelijk 2011" at bounding box center [671, 399] width 1111 height 32
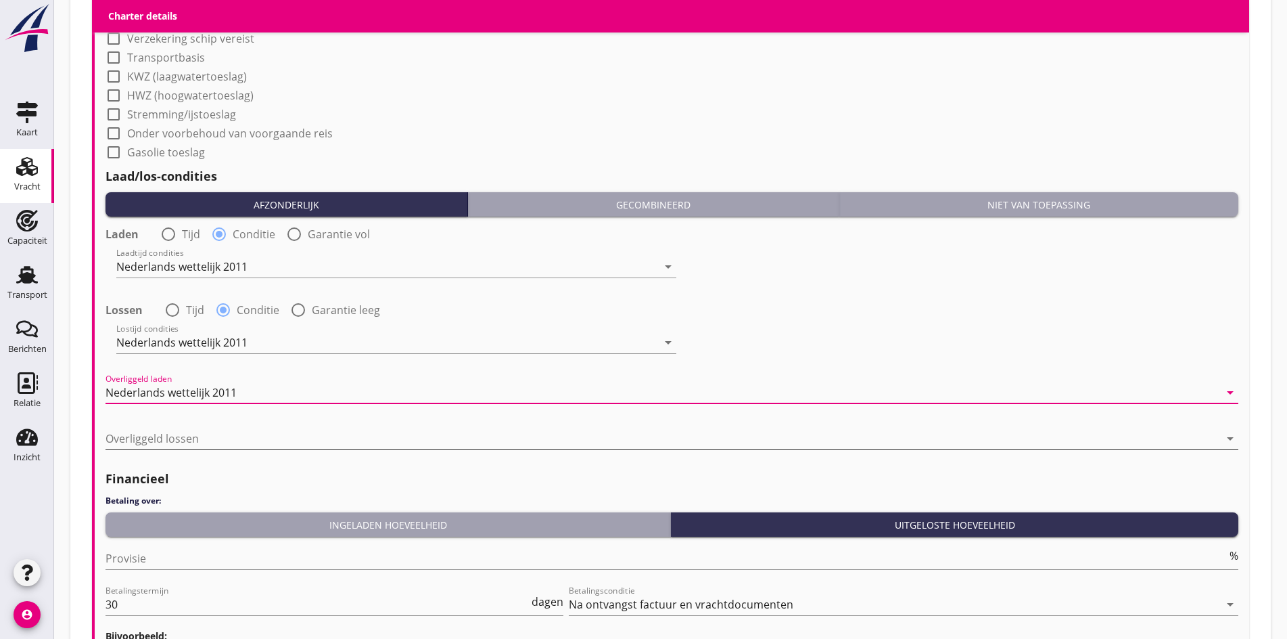
click at [168, 432] on div at bounding box center [663, 439] width 1114 height 22
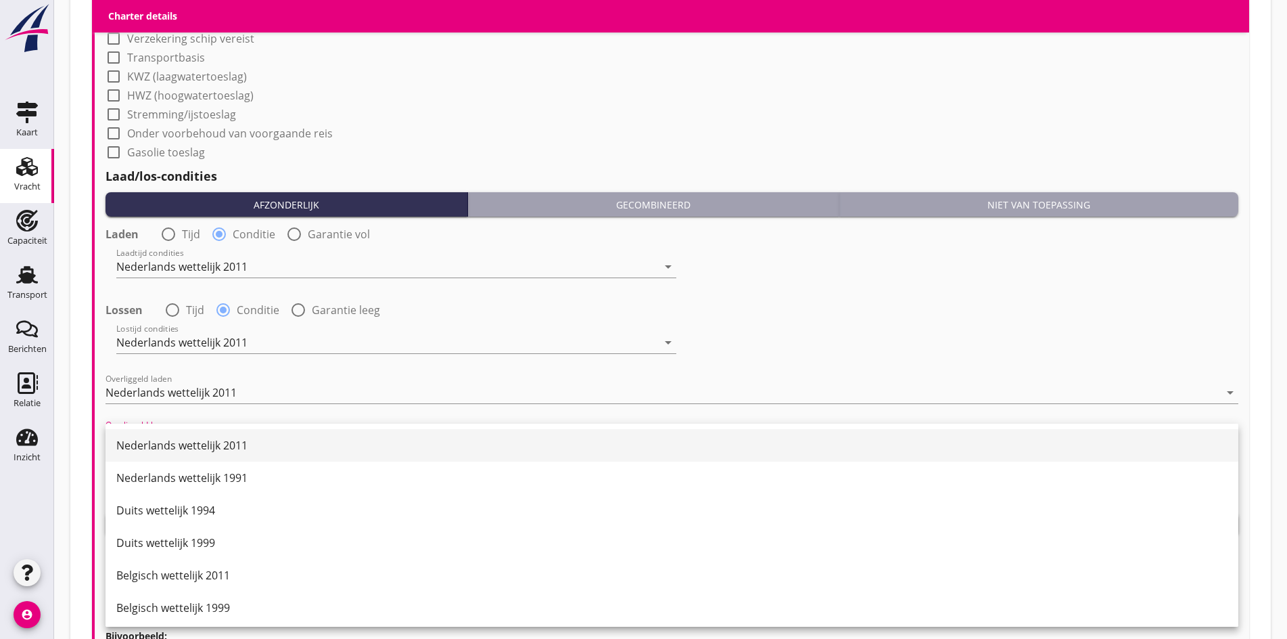
click at [167, 435] on div "Nederlands wettelijk 2011" at bounding box center [671, 445] width 1111 height 32
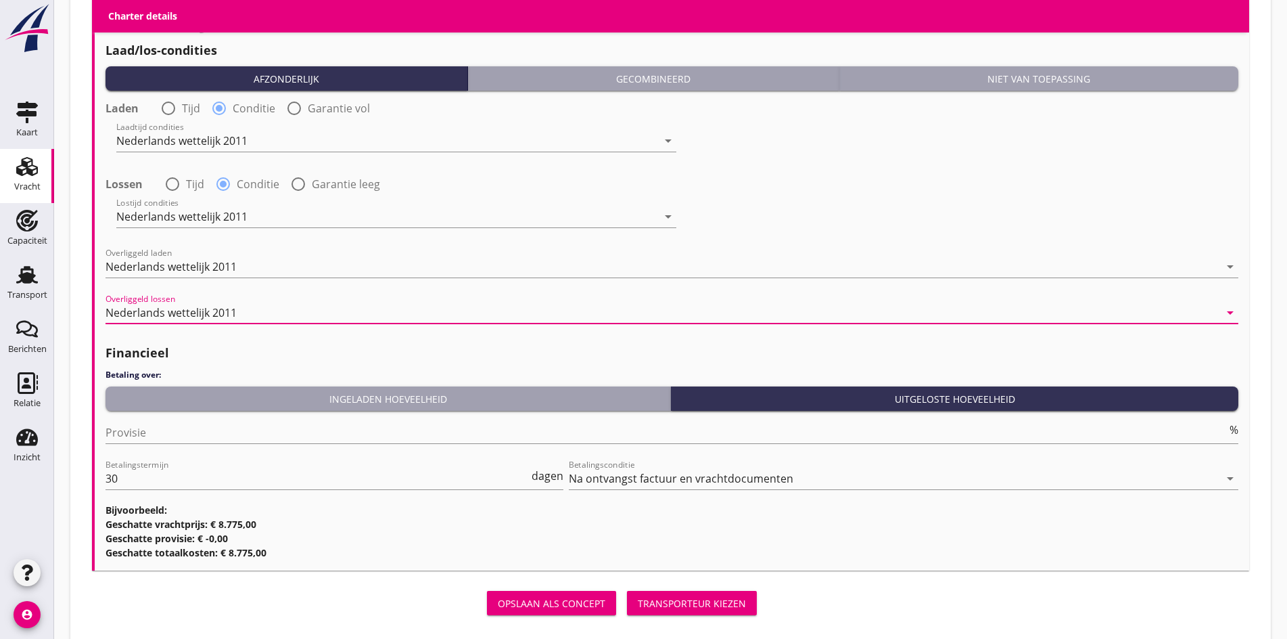
scroll to position [1567, 0]
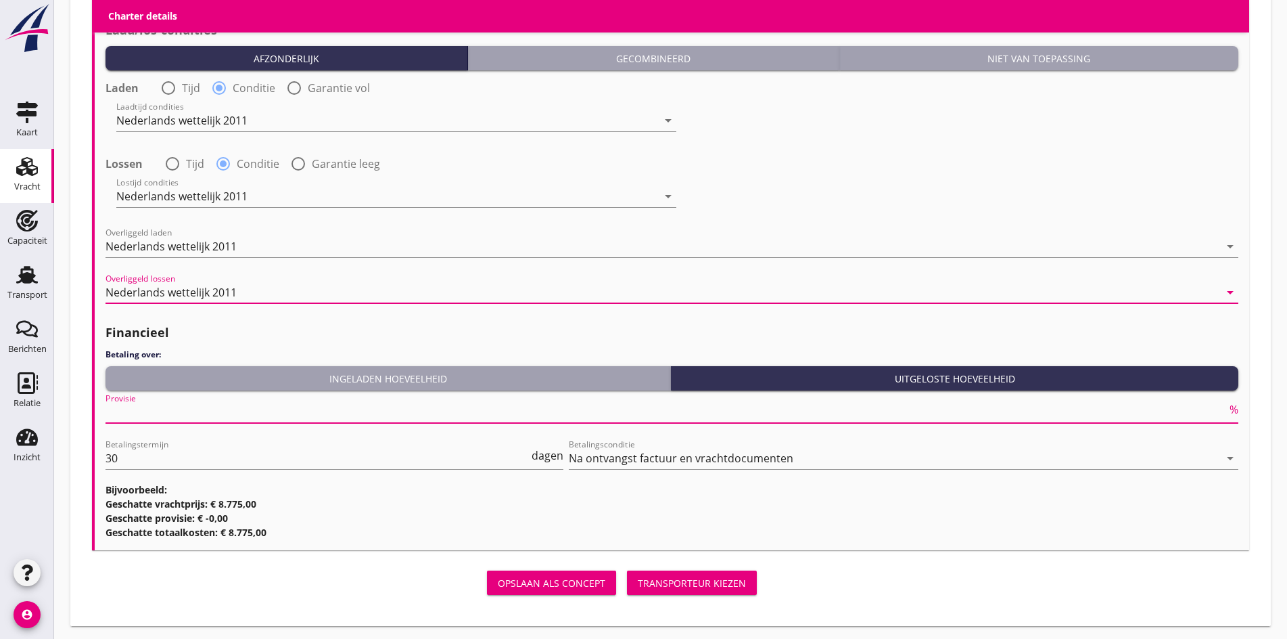
click at [132, 415] on input "Provisie" at bounding box center [667, 412] width 1122 height 22
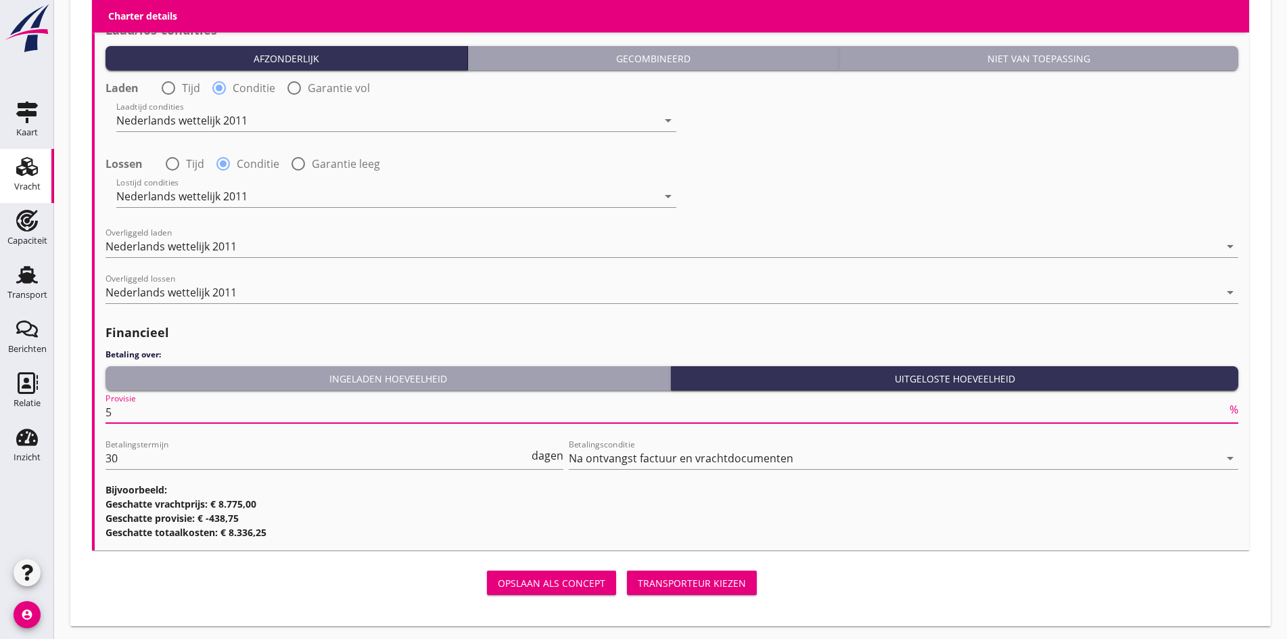
type input "5"
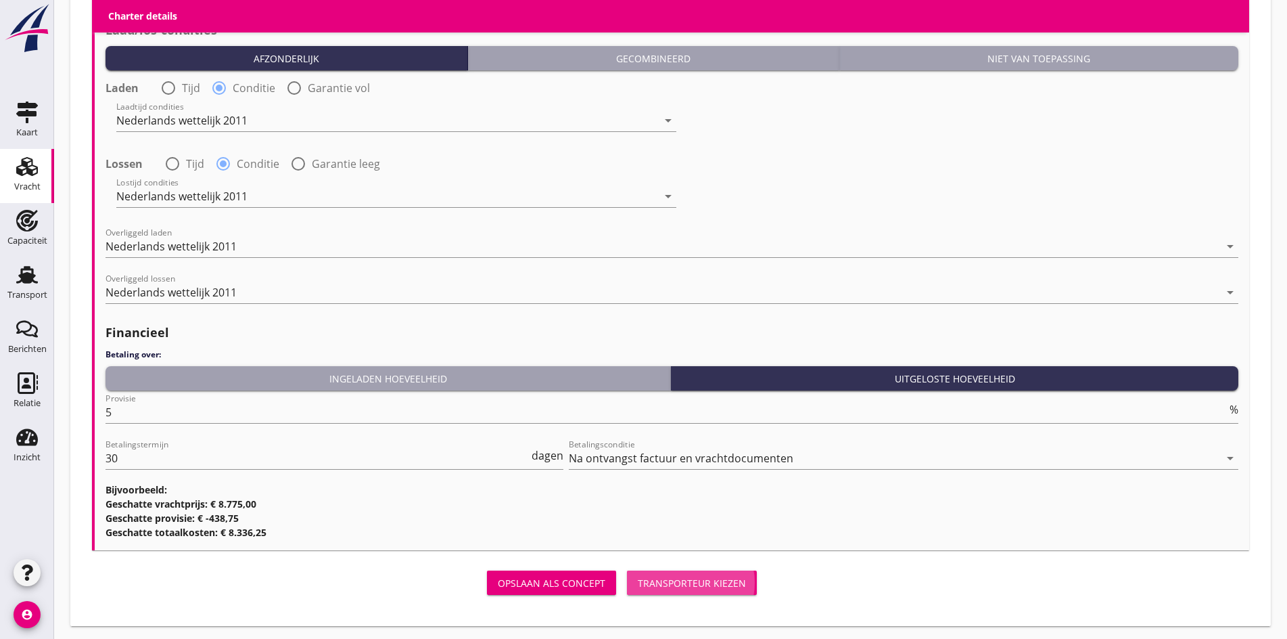
click at [638, 580] on div "Transporteur kiezen" at bounding box center [692, 583] width 108 height 14
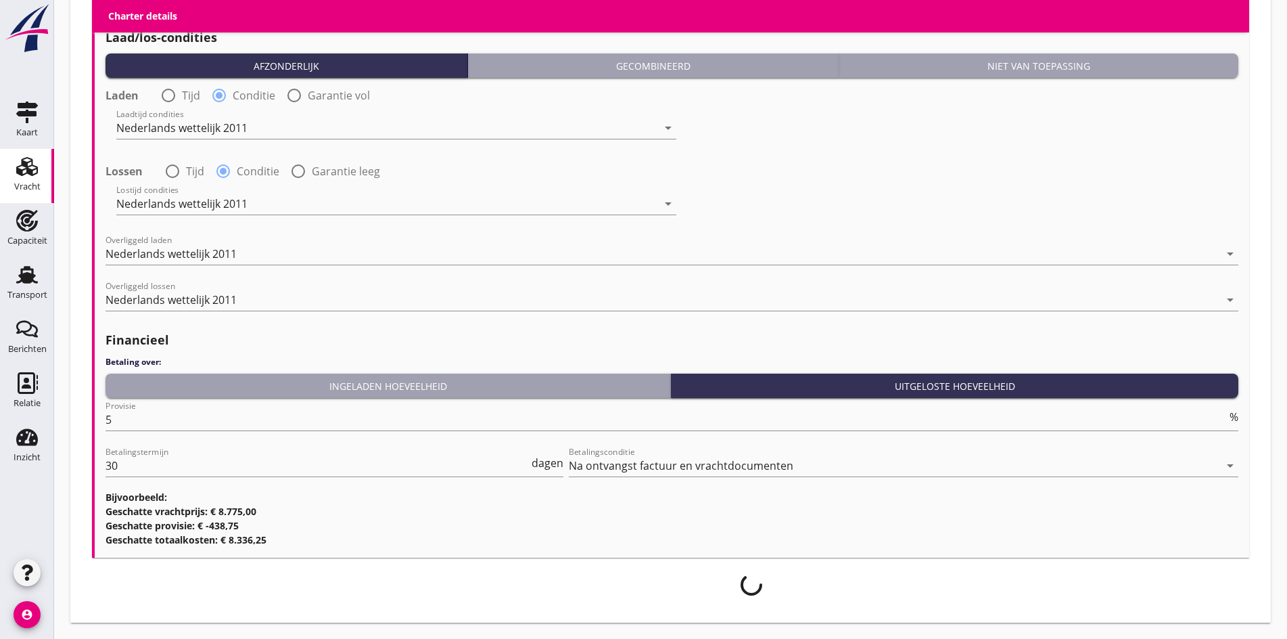
scroll to position [1556, 0]
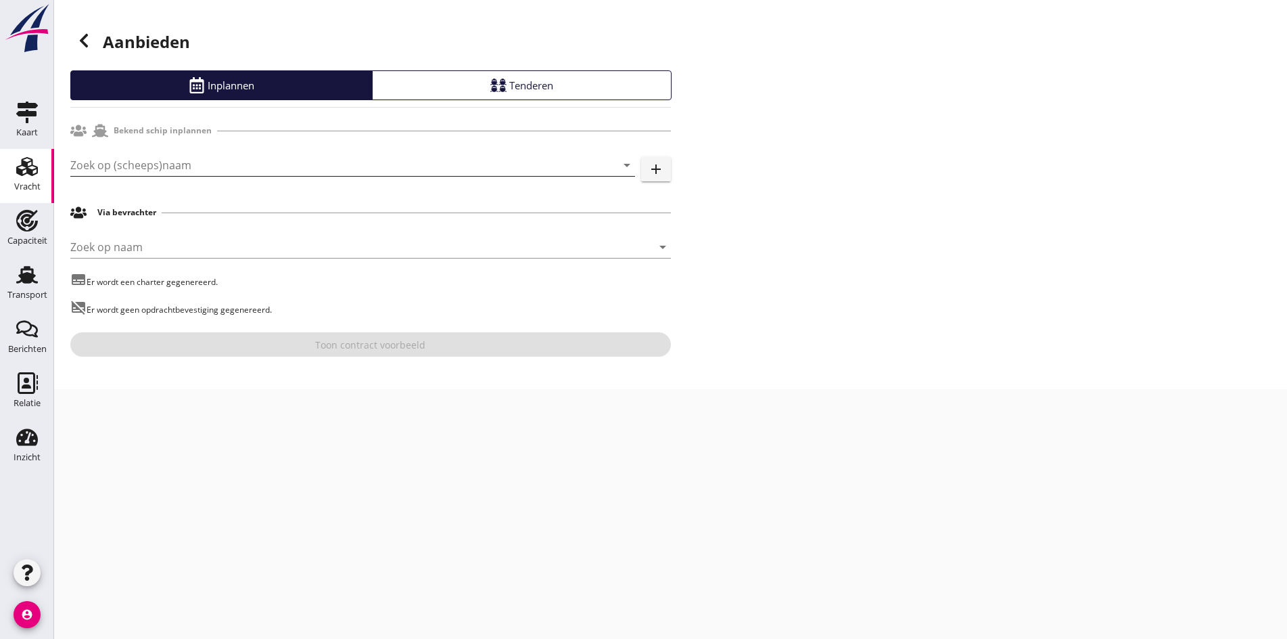
click at [147, 170] on input "Zoek op (scheeps)naam" at bounding box center [333, 165] width 527 height 22
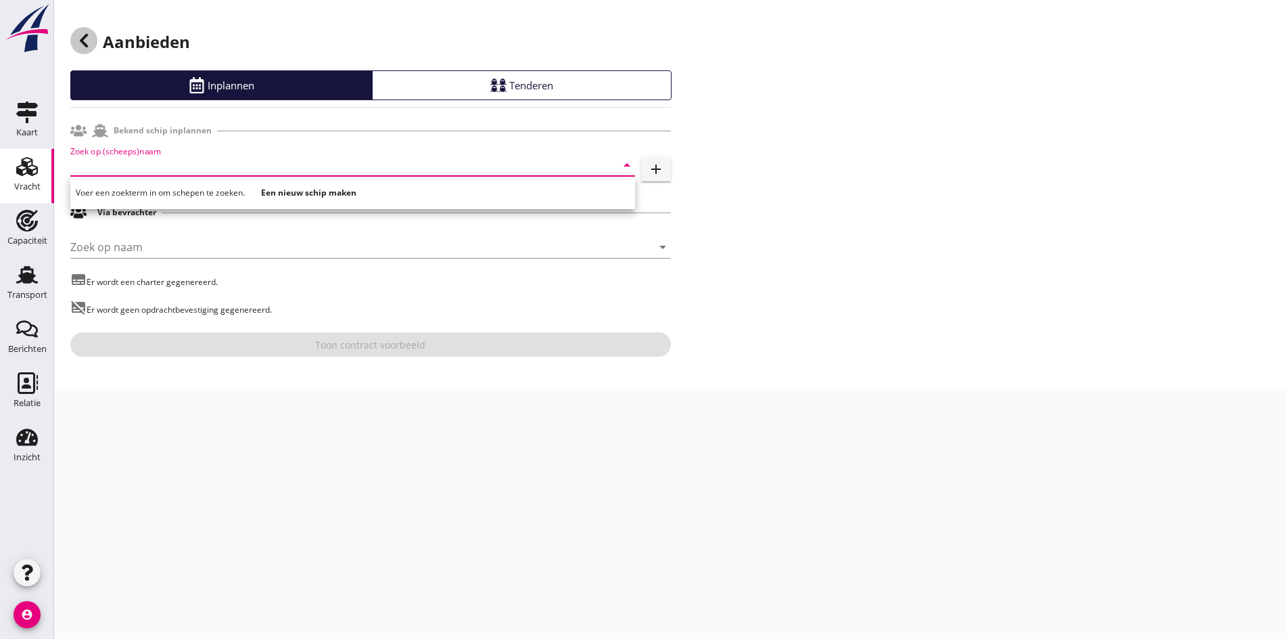
click at [76, 32] on icon at bounding box center [84, 40] width 16 height 16
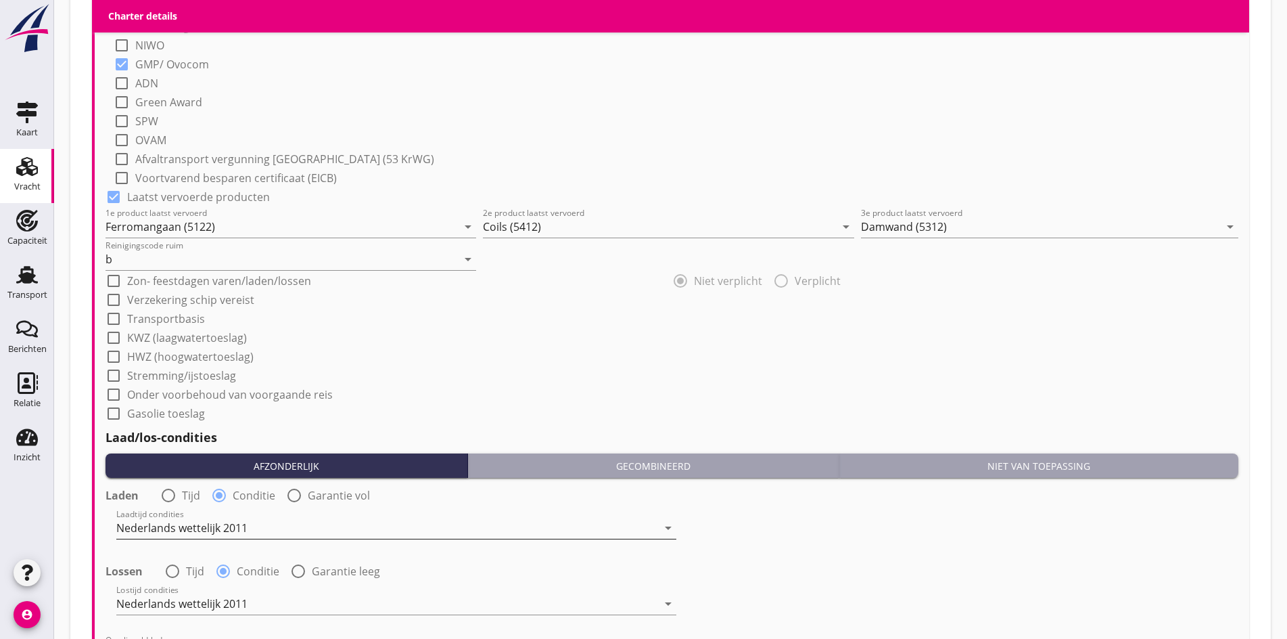
scroll to position [1623, 0]
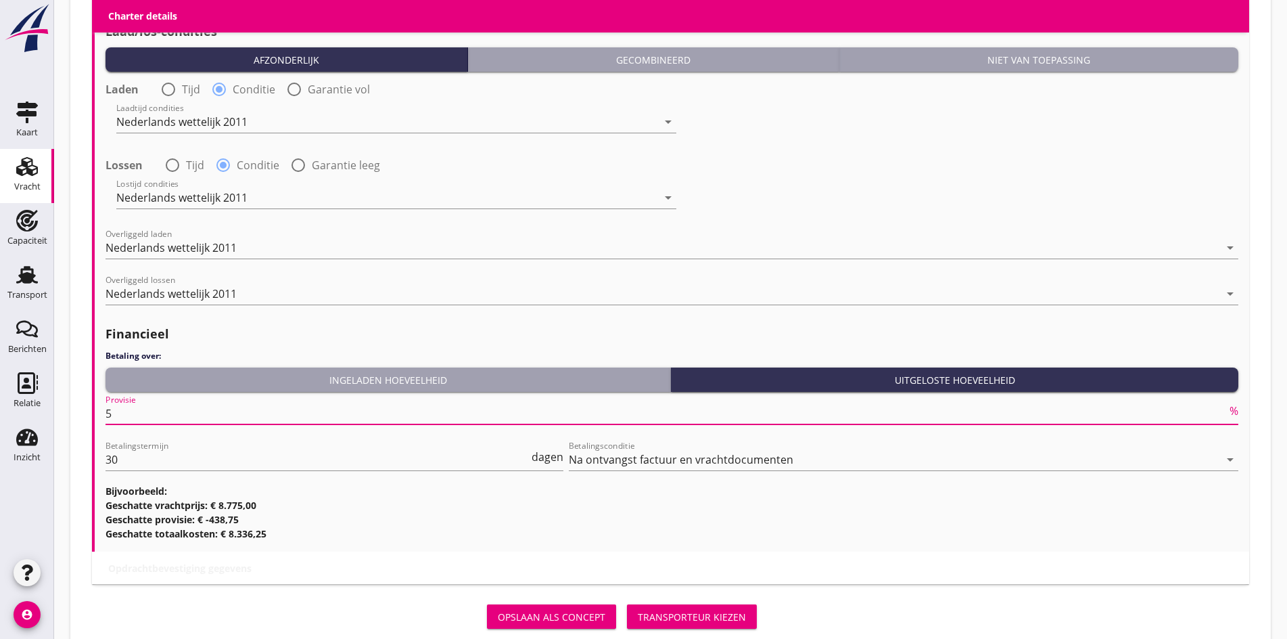
drag, startPoint x: 128, startPoint y: 411, endPoint x: 83, endPoint y: 406, distance: 45.6
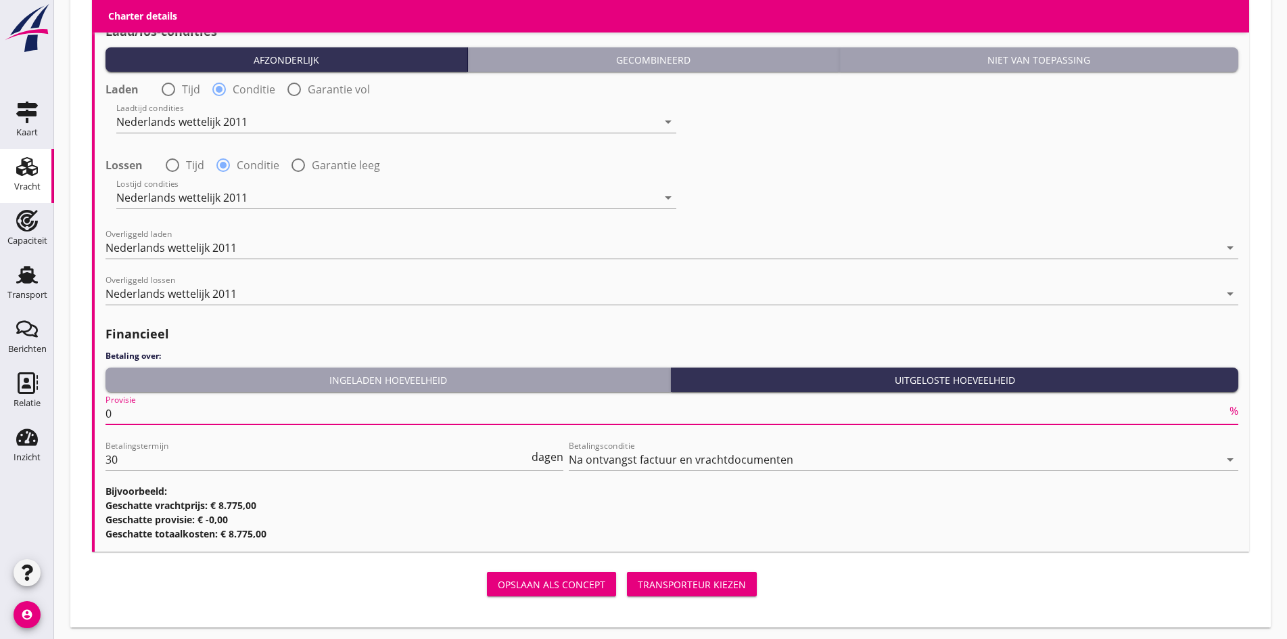
type input "0"
click at [638, 580] on div "Transporteur kiezen" at bounding box center [692, 584] width 108 height 14
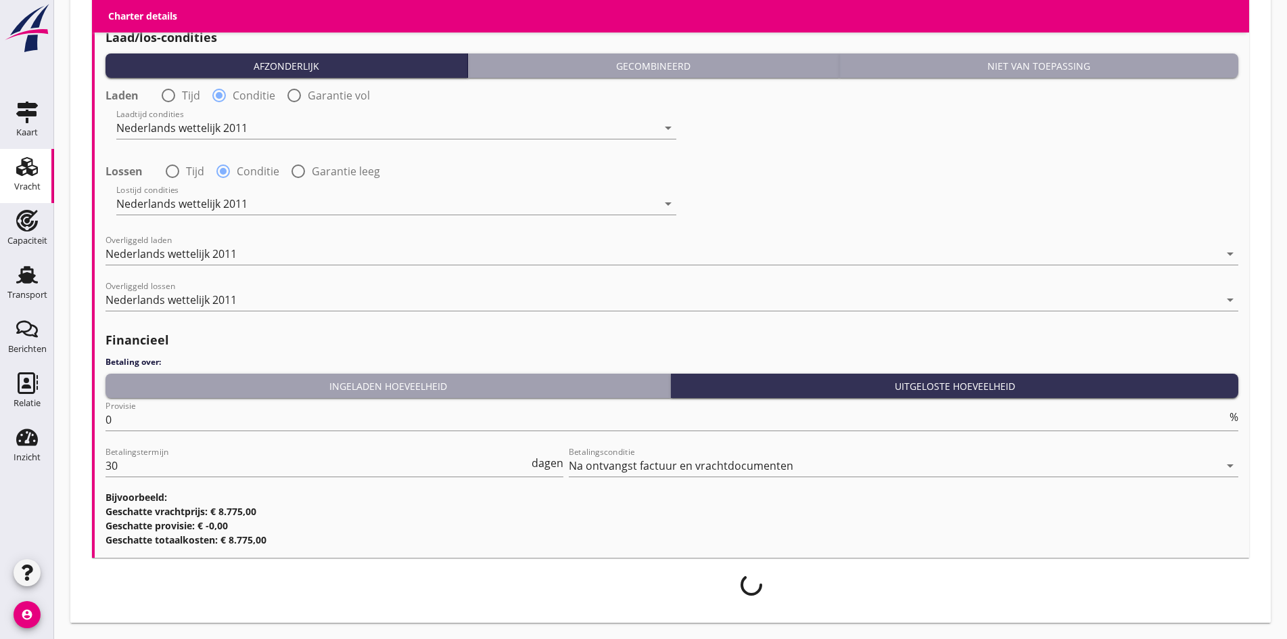
scroll to position [1614, 0]
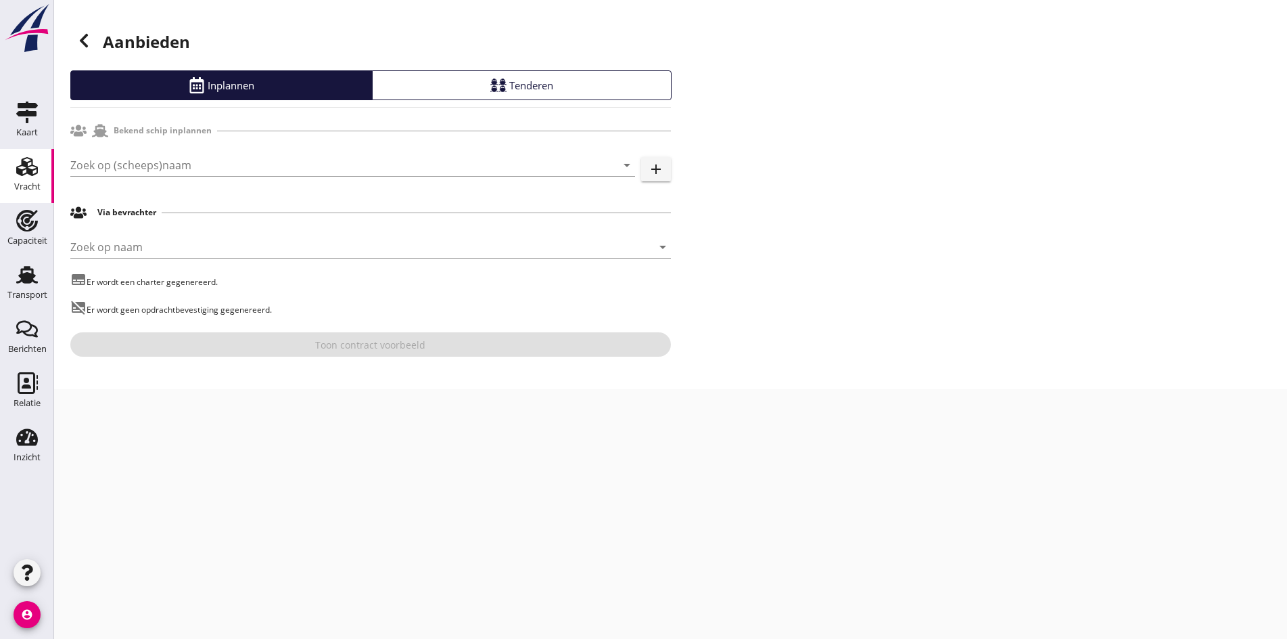
click at [76, 41] on icon at bounding box center [84, 40] width 16 height 16
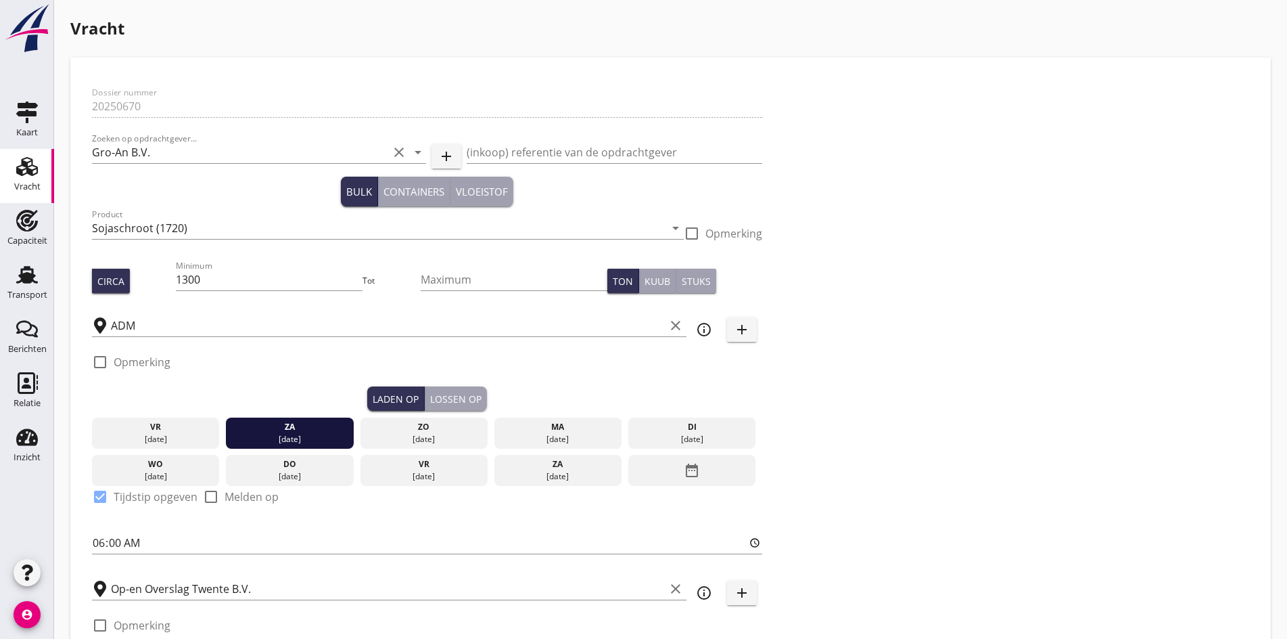
click at [103, 354] on div at bounding box center [100, 361] width 23 height 23
checkbox input "true"
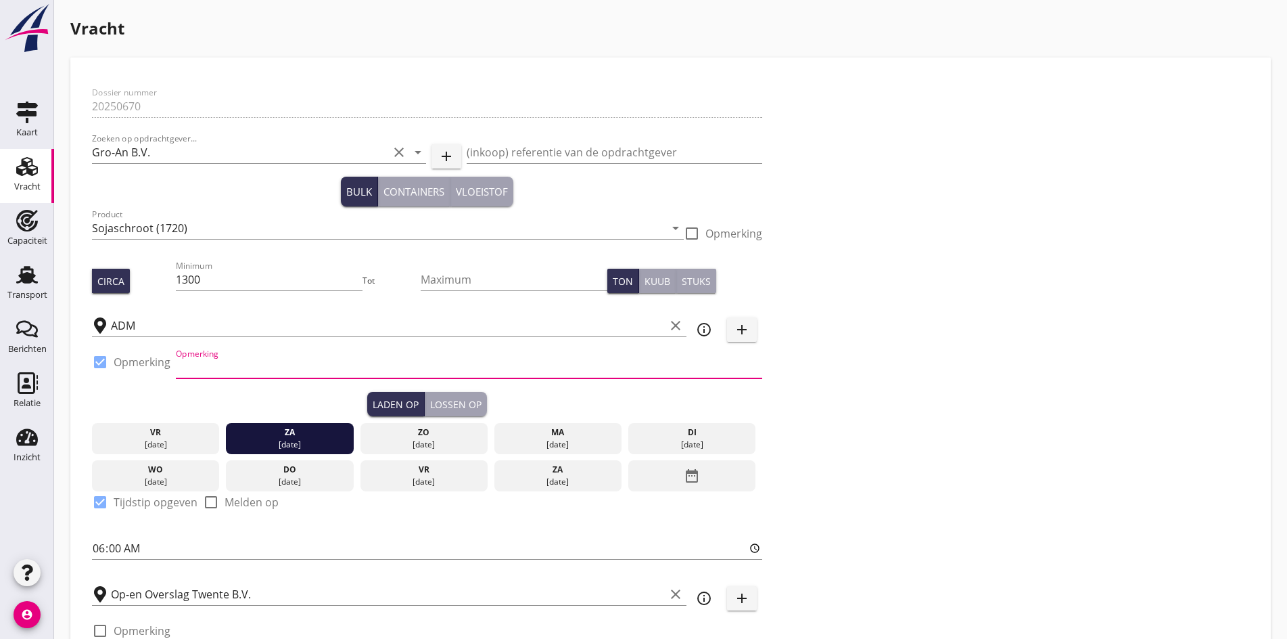
click at [250, 364] on input "Opmerking" at bounding box center [469, 367] width 586 height 22
click at [217, 371] on input "Opmerking" at bounding box center [469, 367] width 586 height 22
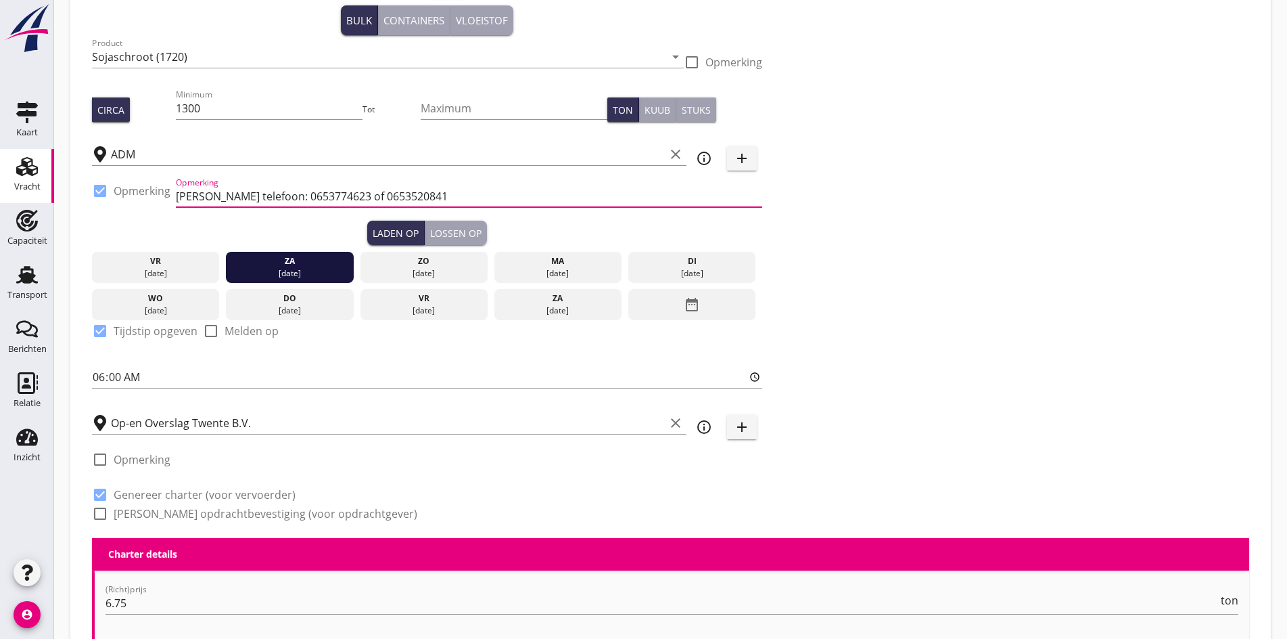
scroll to position [68, 0]
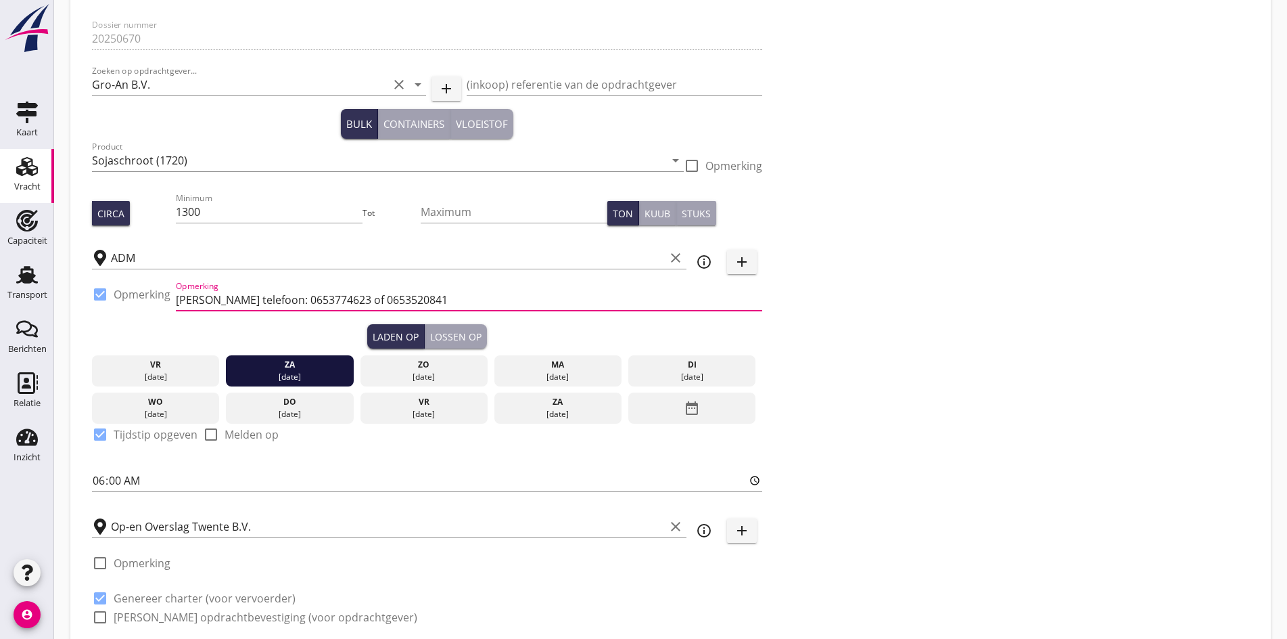
click at [179, 300] on input "[PERSON_NAME] telefoon: 0653774623 of 0653520841" at bounding box center [469, 300] width 586 height 22
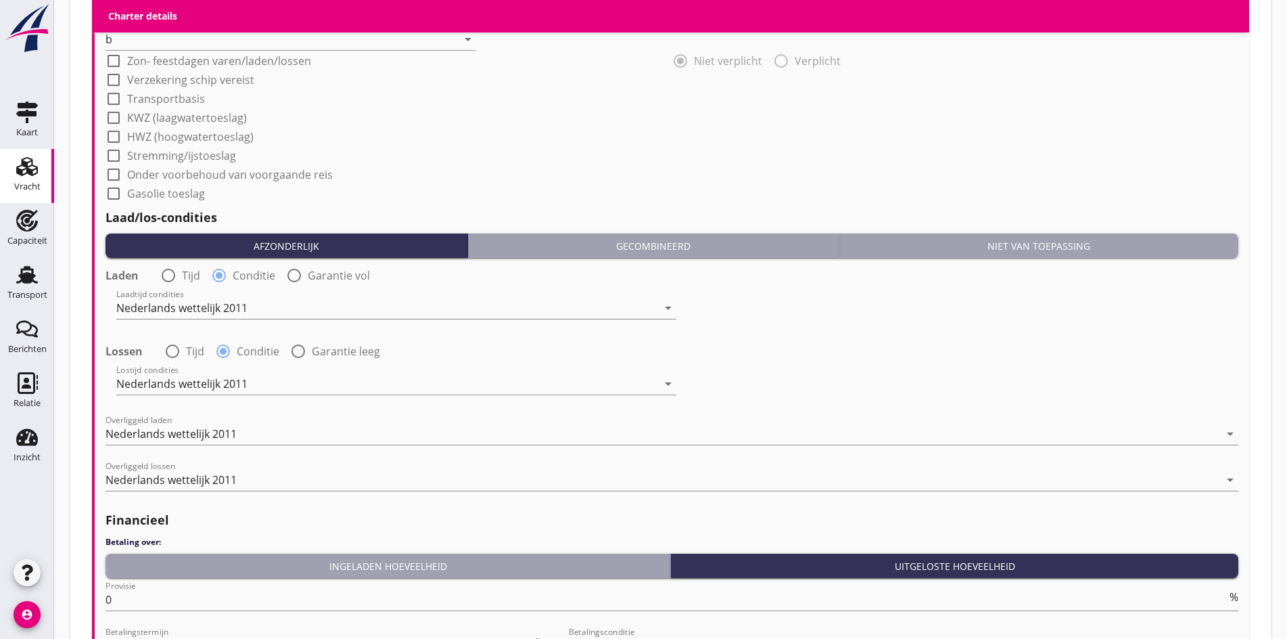
scroll to position [1630, 0]
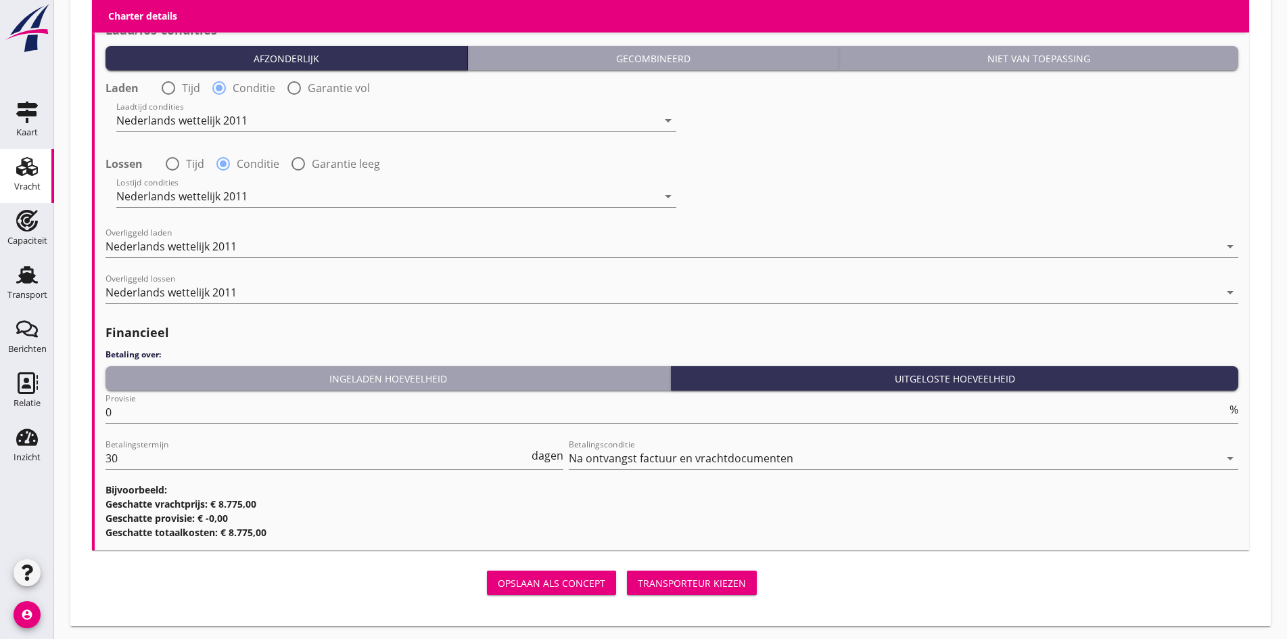
type input "controle [PERSON_NAME] telefoon: 0653774623 of 0653520841"
click at [627, 586] on button "Transporteur kiezen" at bounding box center [692, 582] width 130 height 24
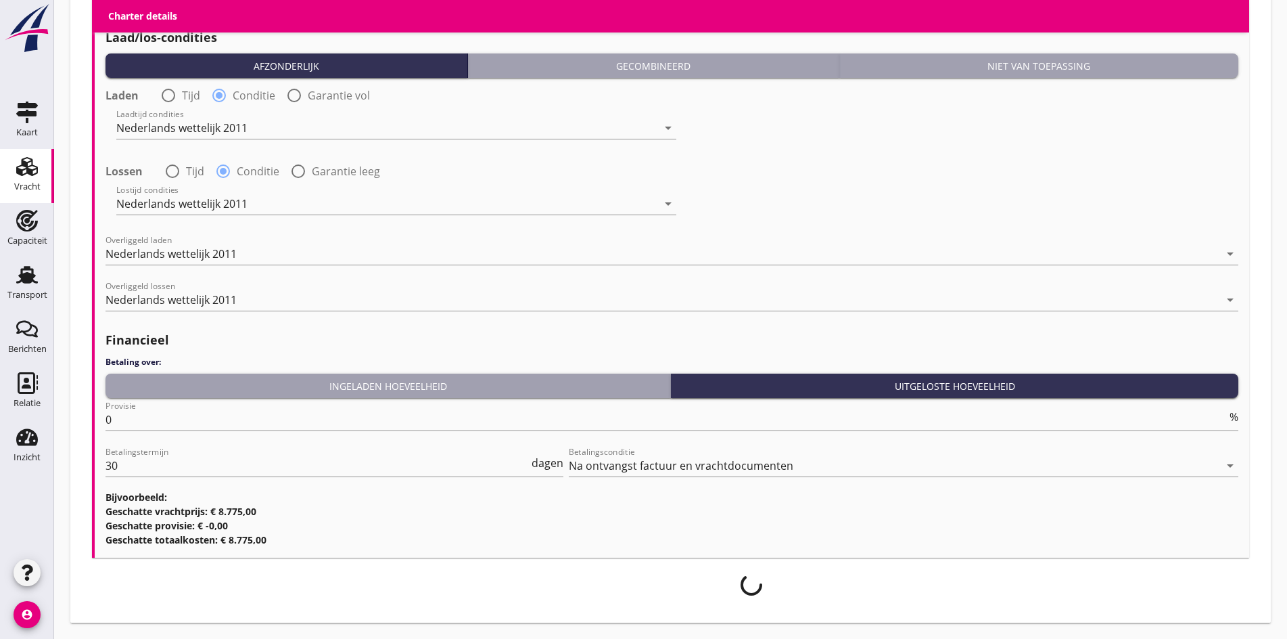
scroll to position [1619, 0]
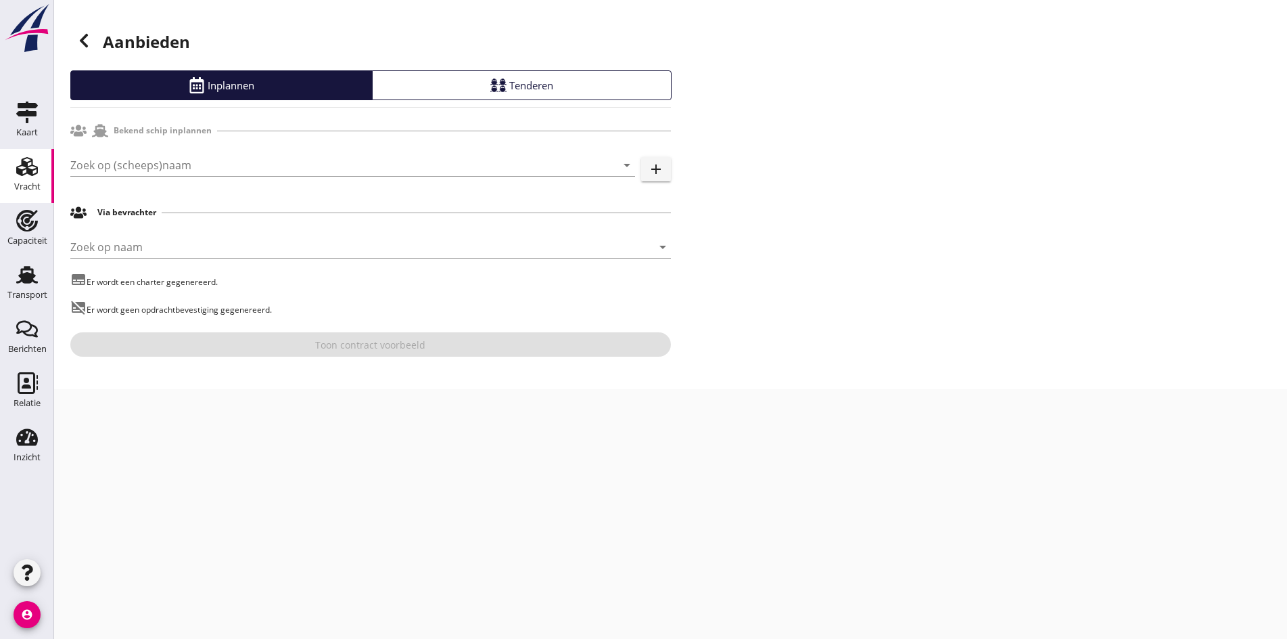
click at [177, 185] on div at bounding box center [352, 185] width 565 height 8
click at [174, 176] on div "Zoek op (scheeps)naam arrow_drop_down" at bounding box center [352, 165] width 565 height 22
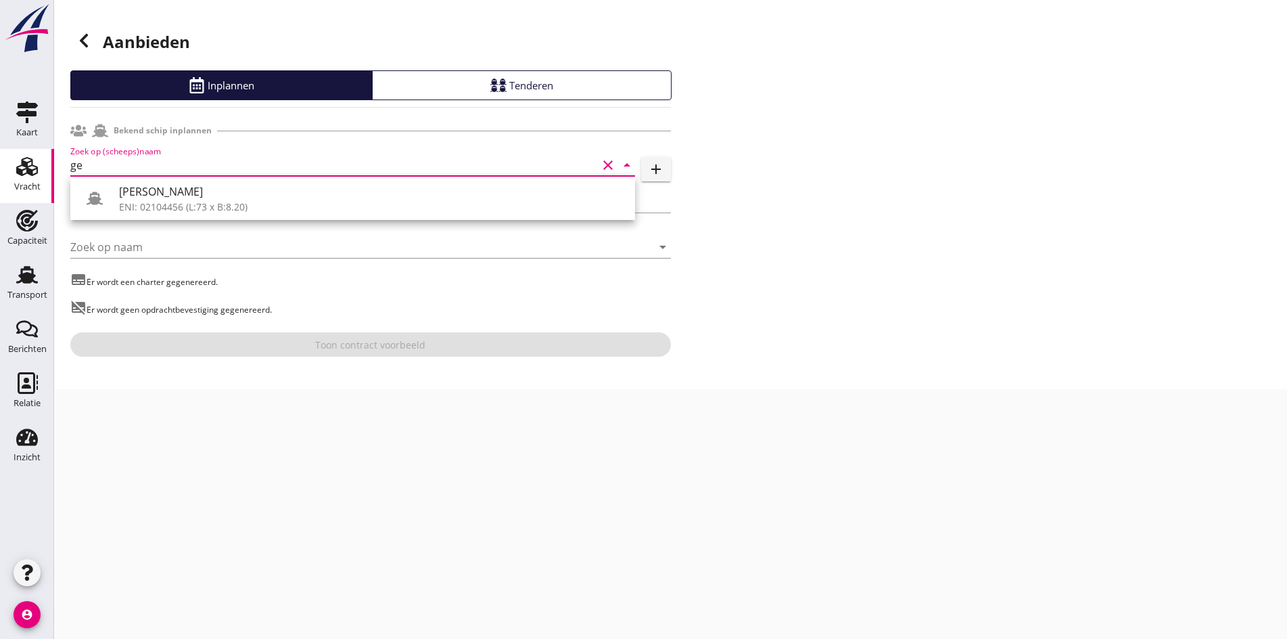
type input "g"
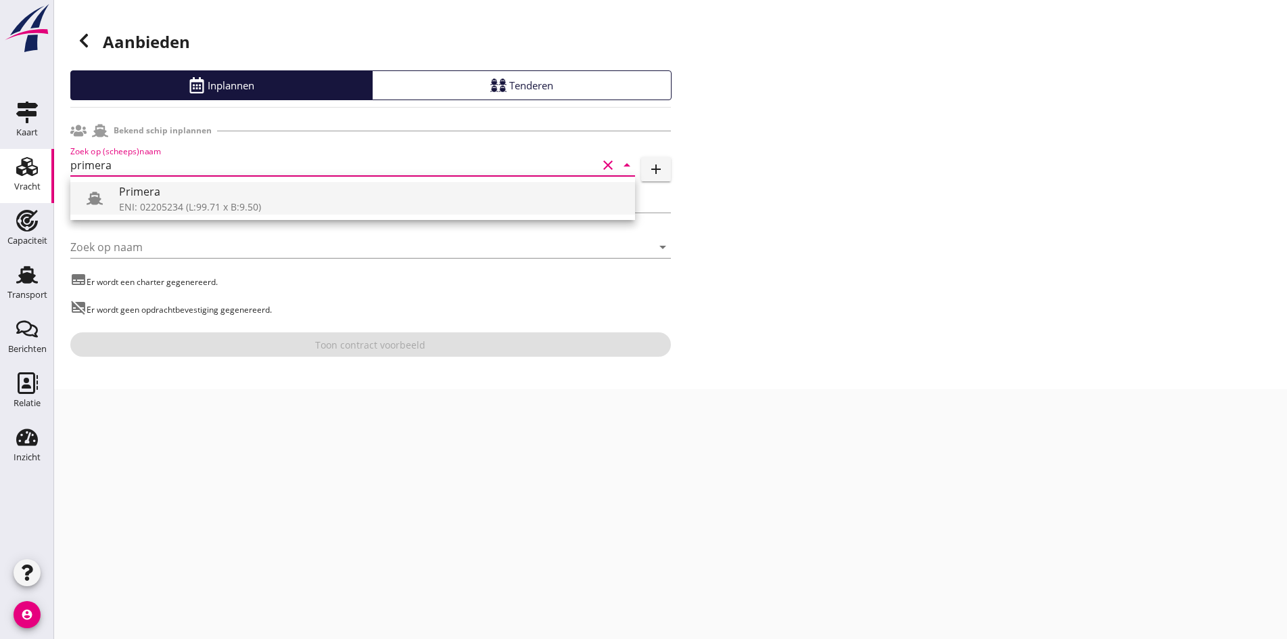
click at [188, 215] on div "Primera ENI: 02205234 (L:99.71 x B:9.50)" at bounding box center [352, 198] width 565 height 43
click at [191, 189] on div "Primera" at bounding box center [371, 191] width 505 height 16
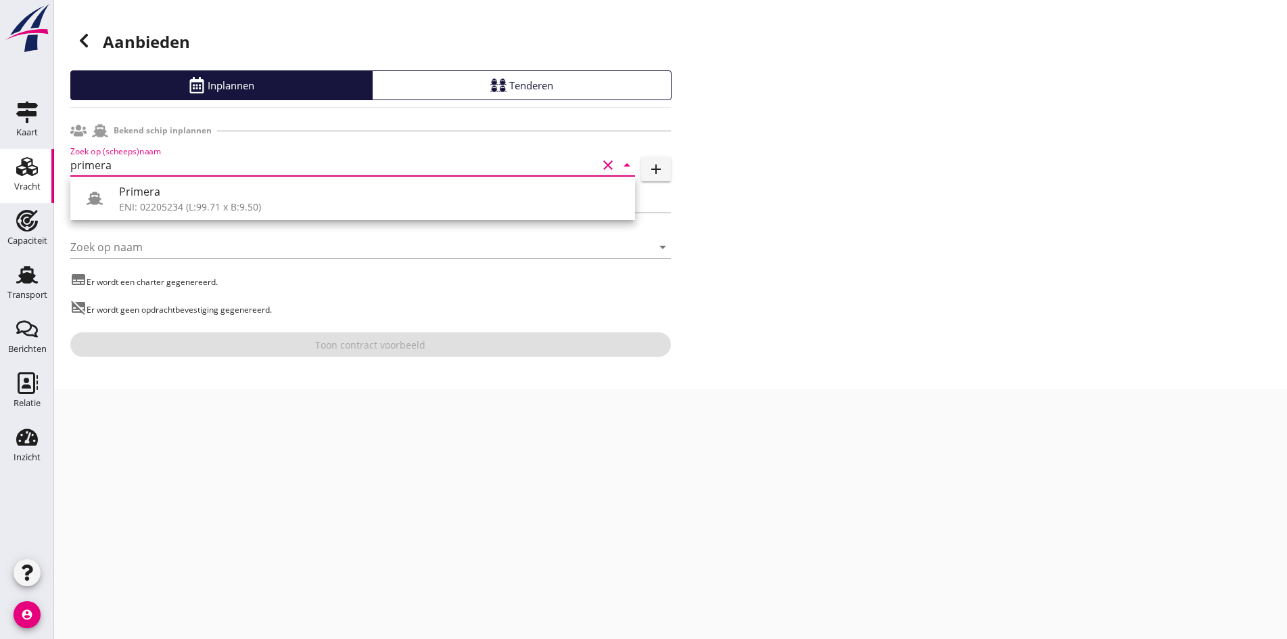
type input "Primera"
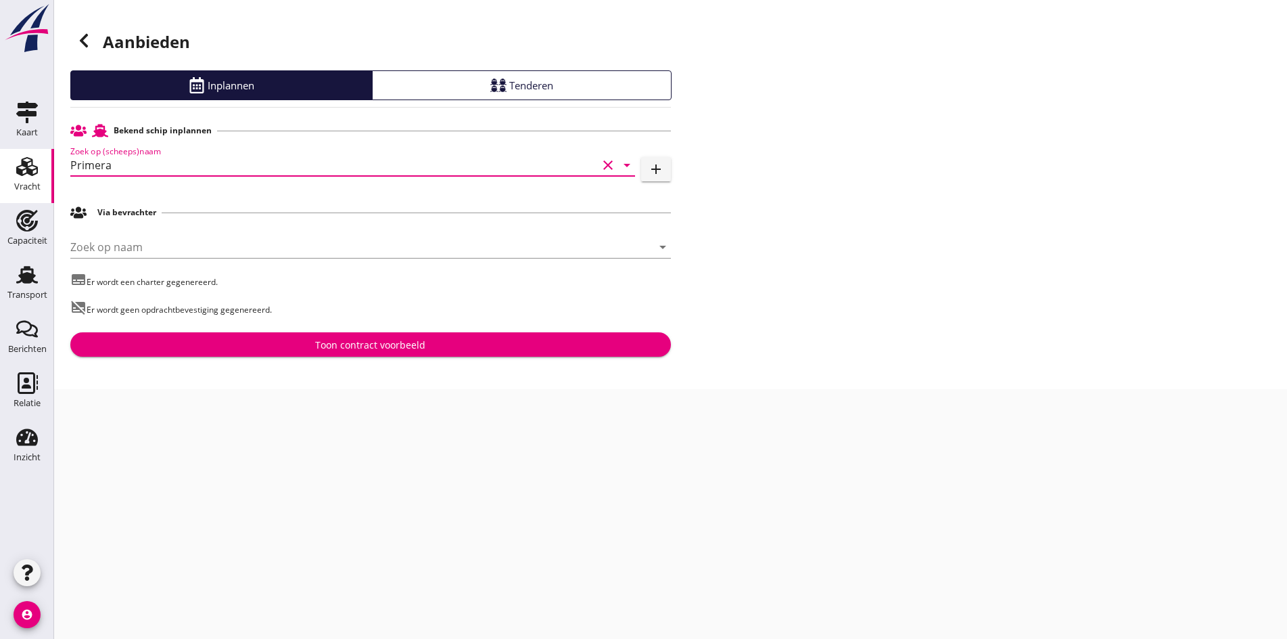
click at [339, 361] on div "Aanbieden Inplannen Tenderen Bekend schip inplannen Zoek op (scheeps)naam Prime…" at bounding box center [670, 194] width 1233 height 389
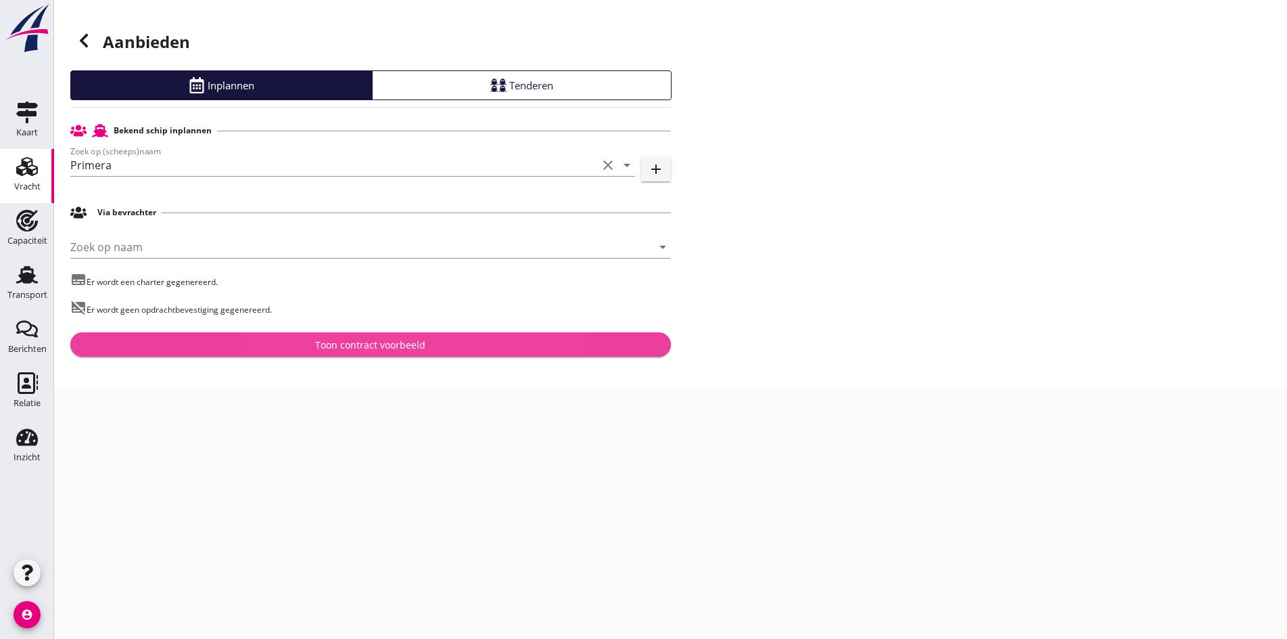
click at [338, 347] on div "Toon contract voorbeeld" at bounding box center [370, 345] width 110 height 14
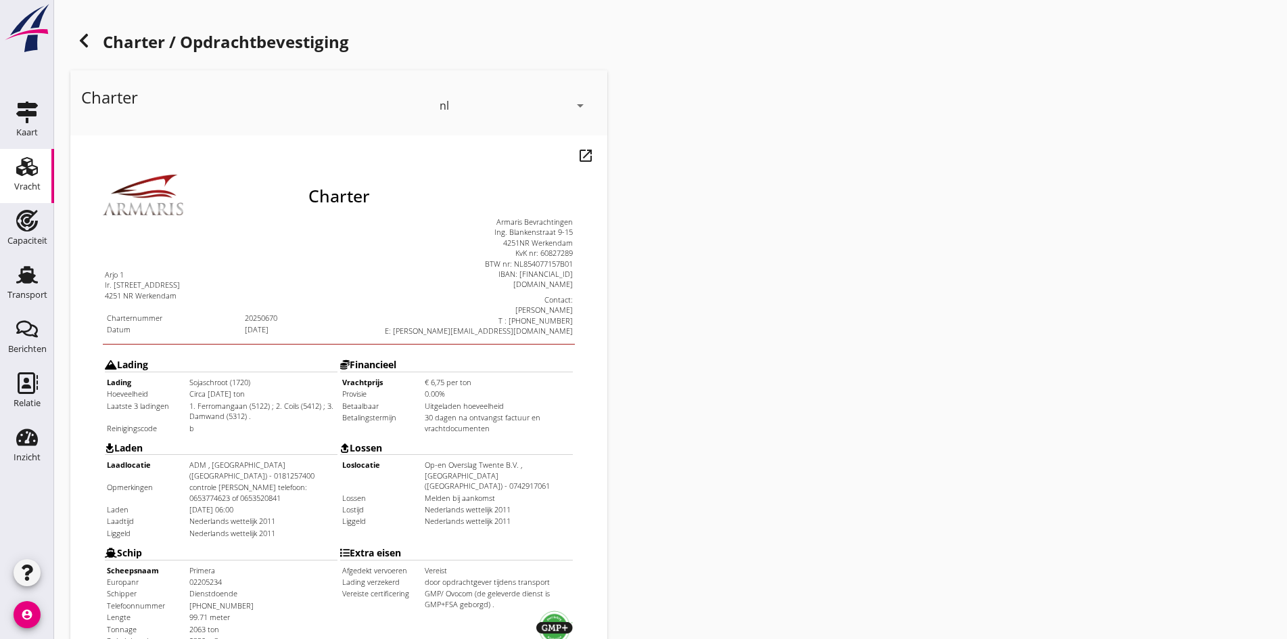
scroll to position [363, 0]
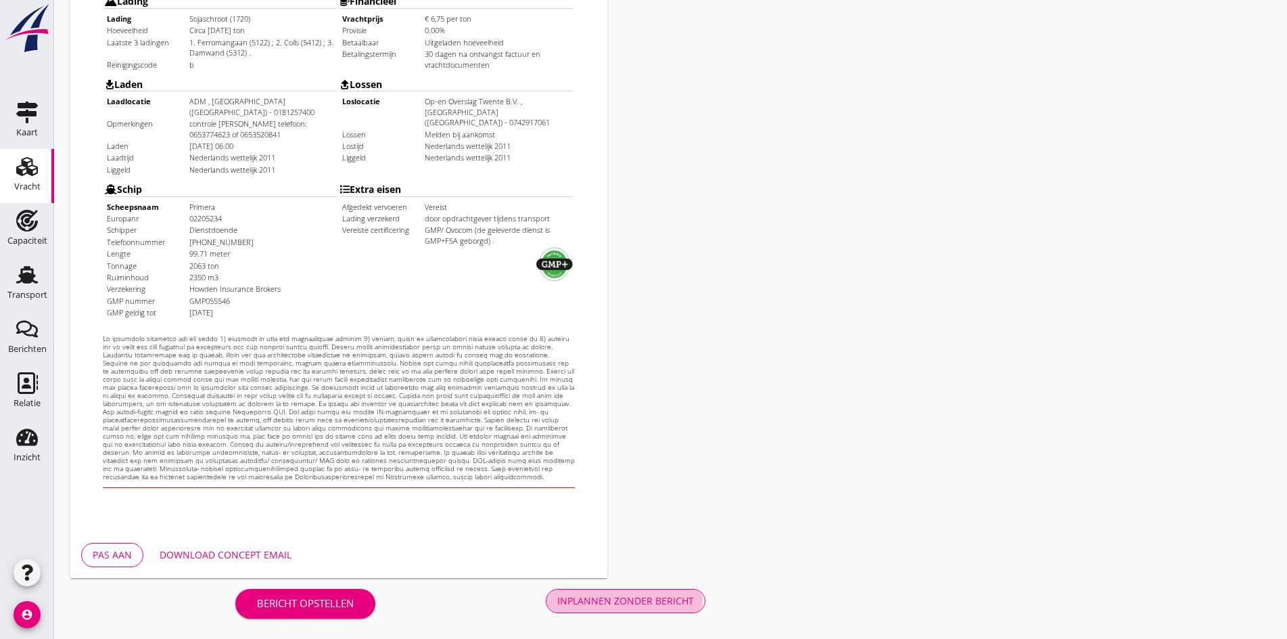
click at [557, 596] on div "Inplannen zonder bericht" at bounding box center [625, 600] width 137 height 14
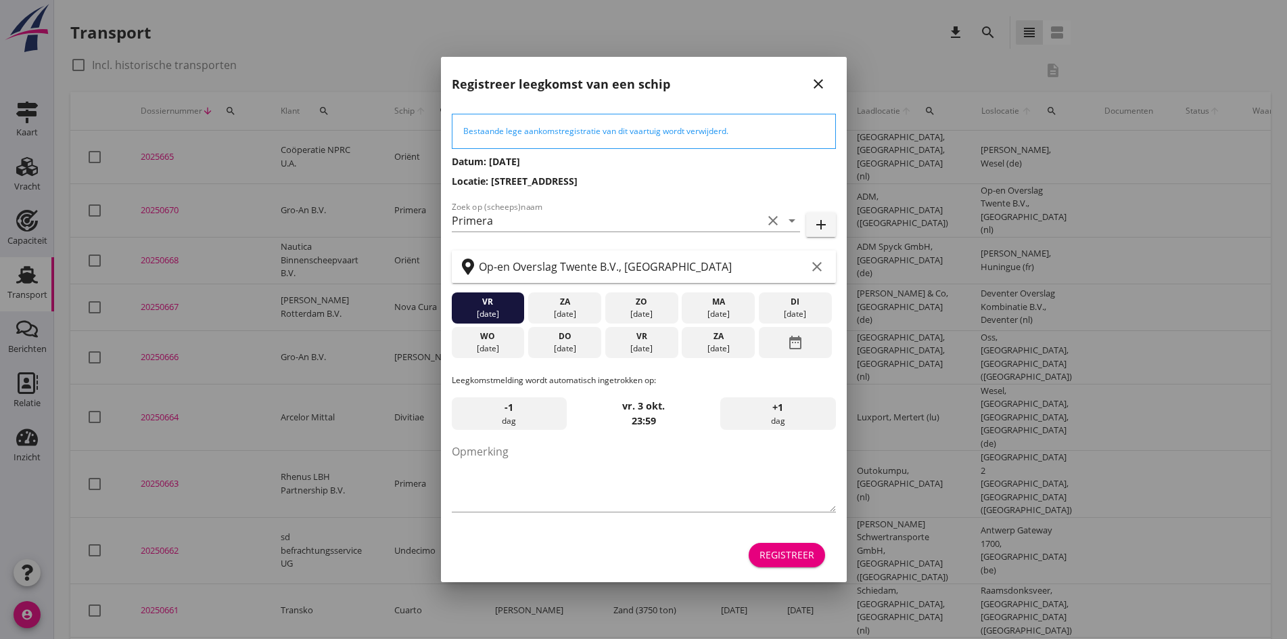
click at [814, 85] on icon "close" at bounding box center [818, 84] width 16 height 16
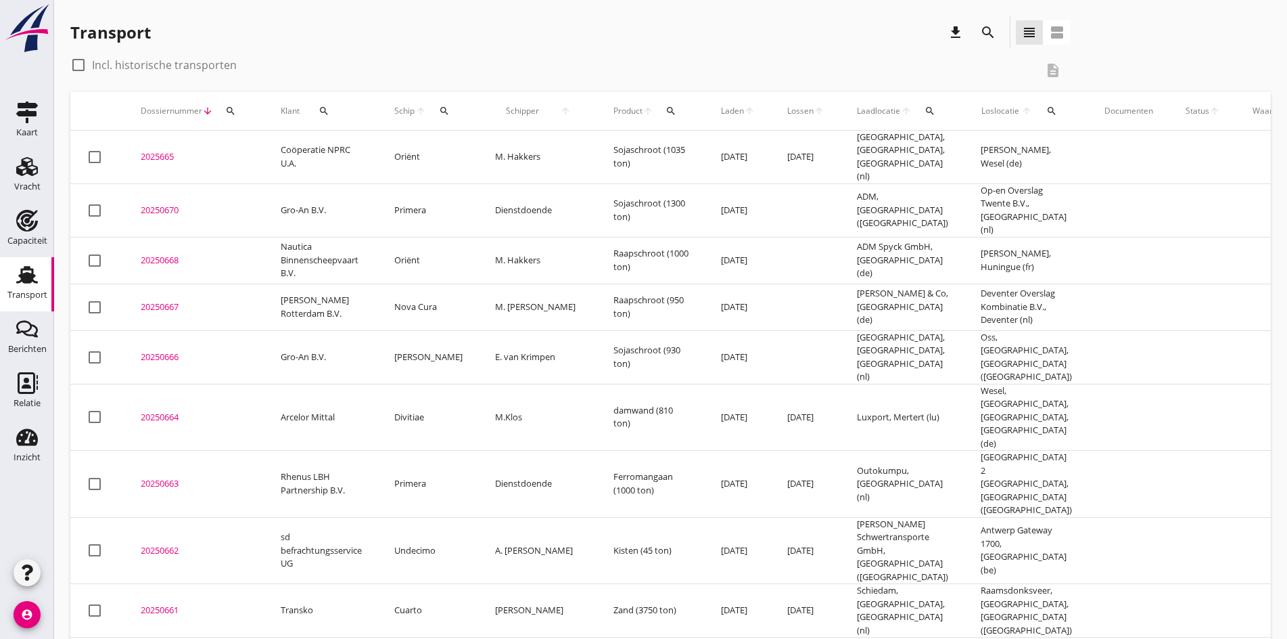
click at [155, 204] on div "20250670" at bounding box center [195, 211] width 108 height 14
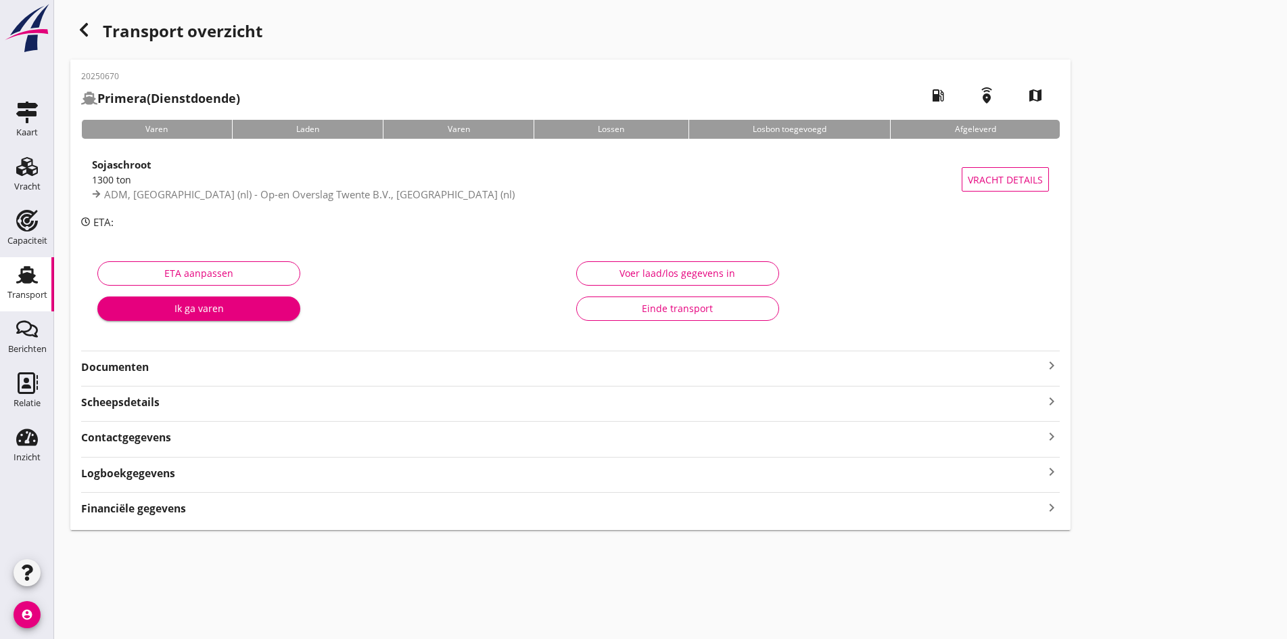
click at [1044, 369] on icon "keyboard_arrow_right" at bounding box center [1052, 365] width 16 height 16
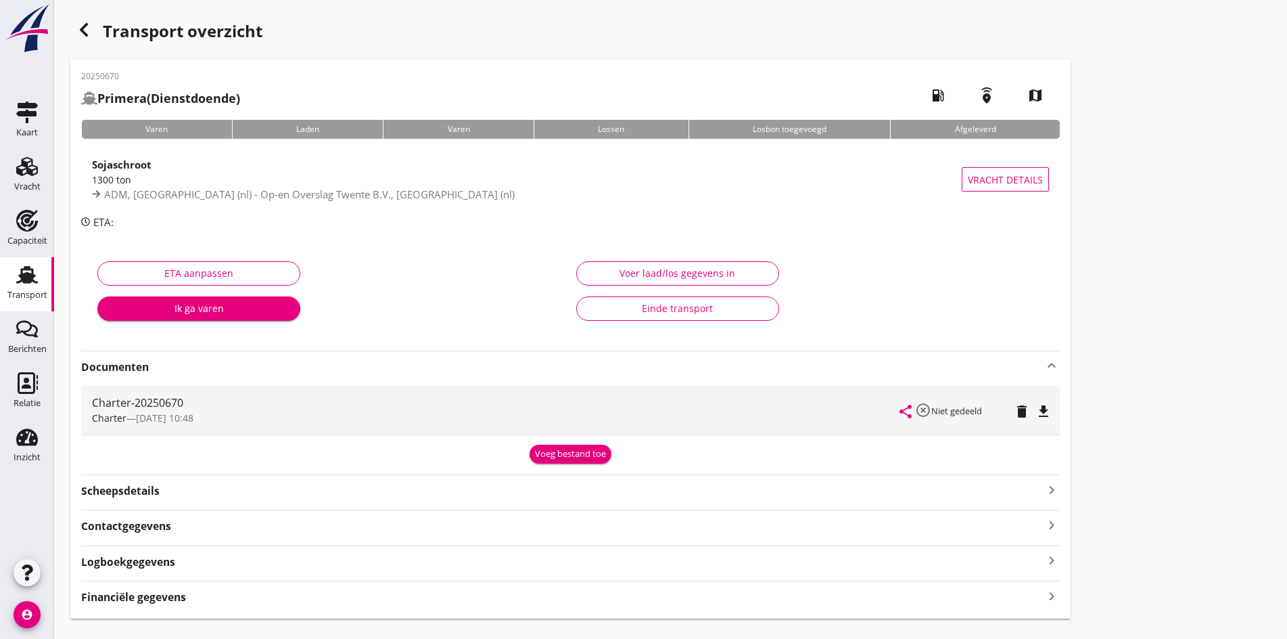
click at [1036, 413] on icon "file_download" at bounding box center [1044, 411] width 16 height 16
